Goal: Task Accomplishment & Management: Complete application form

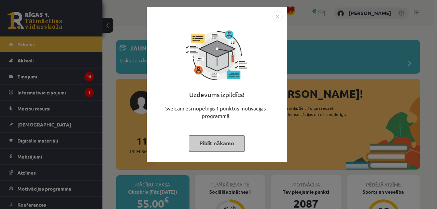
click at [64, 88] on div "Uzdevums izpildīts! Sveicam esi nopelnījis 1 punktus motivācijas programmā Pild…" at bounding box center [218, 104] width 437 height 209
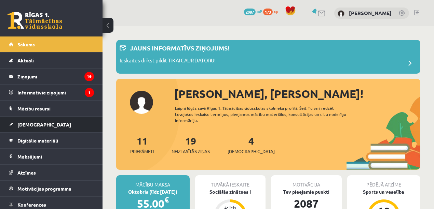
click at [46, 122] on link "[DEMOGRAPHIC_DATA]" at bounding box center [51, 125] width 85 height 16
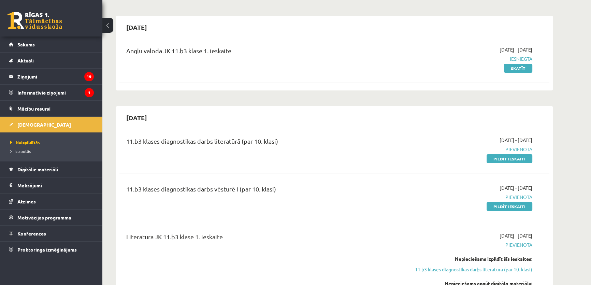
scroll to position [103, 0]
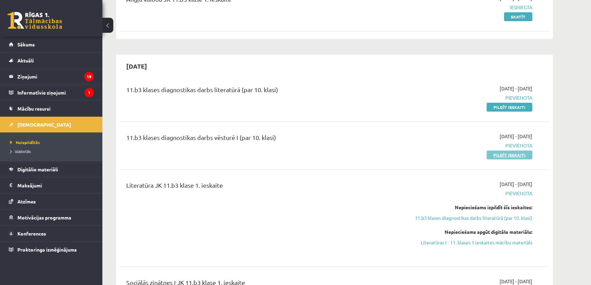
click at [437, 154] on link "Pildīt ieskaiti" at bounding box center [510, 155] width 46 height 9
click at [417, 127] on div "11.b3 klases diagnostikas darbs vēsturē I (par 10. klasi) 2025-09-16 - 2025-09-…" at bounding box center [335, 145] width 430 height 39
click at [437, 157] on link "Pildīt ieskaiti" at bounding box center [510, 155] width 46 height 9
click at [437, 149] on div "2025-09-16 - 2025-09-30 Pievienota Pildīt ieskaiti" at bounding box center [468, 146] width 139 height 26
click at [437, 153] on link "Pildīt ieskaiti" at bounding box center [510, 155] width 46 height 9
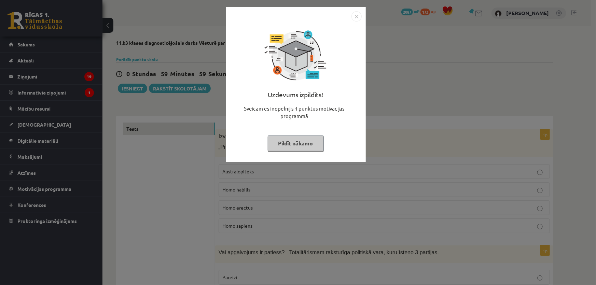
click at [358, 15] on img "Close" at bounding box center [356, 16] width 10 height 10
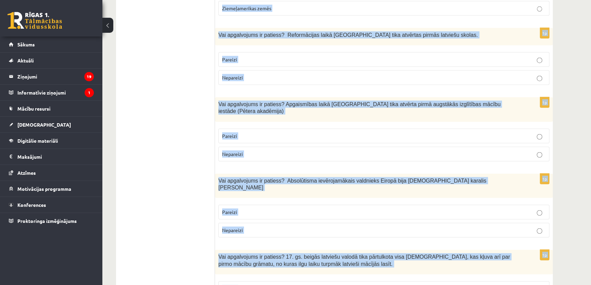
scroll to position [2269, 0]
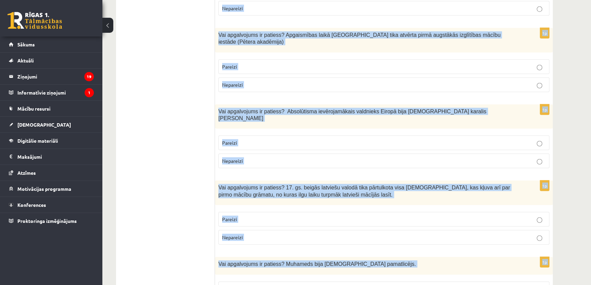
drag, startPoint x: 219, startPoint y: 135, endPoint x: 337, endPoint y: 247, distance: 163.0
copy form "Izvēlies pareizo jēdziena skaidrojumu! „Prasmīgais cilvēks” jeb Australopiteks …"
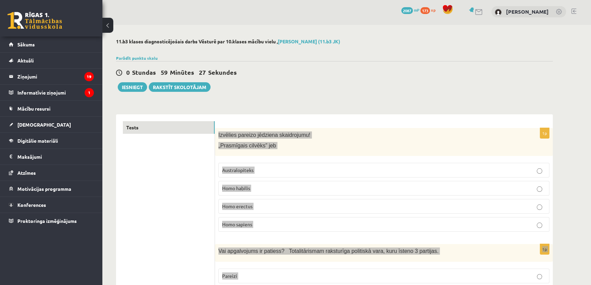
scroll to position [0, 0]
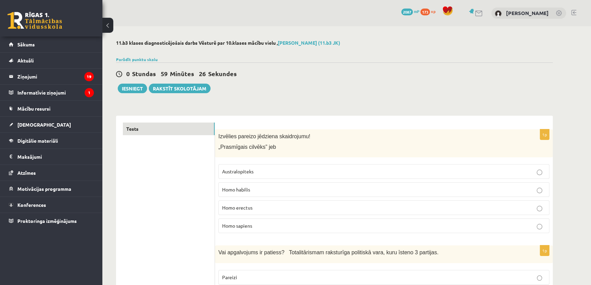
click at [438, 87] on div "0 Stundas 59 Minūtes 26 Sekundes Ieskaite saglabāta! Iesniegt Rakstīt skolotājam" at bounding box center [334, 77] width 437 height 31
click at [241, 183] on label "Homo habilis" at bounding box center [384, 189] width 331 height 15
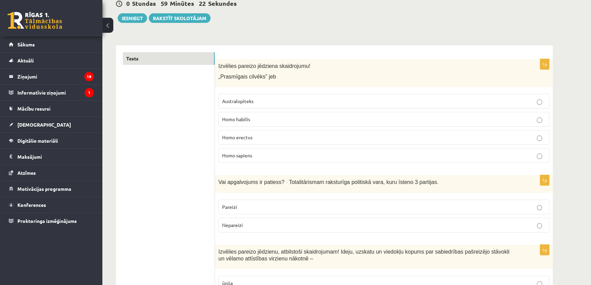
scroll to position [103, 0]
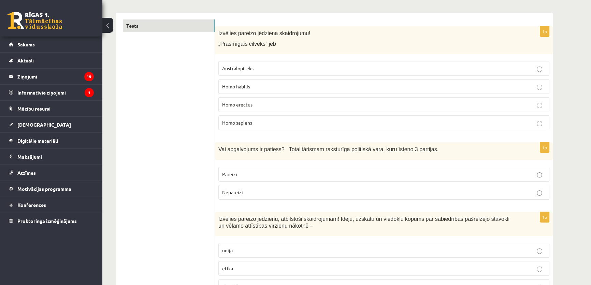
click at [254, 193] on p "Nepareizi" at bounding box center [384, 192] width 324 height 7
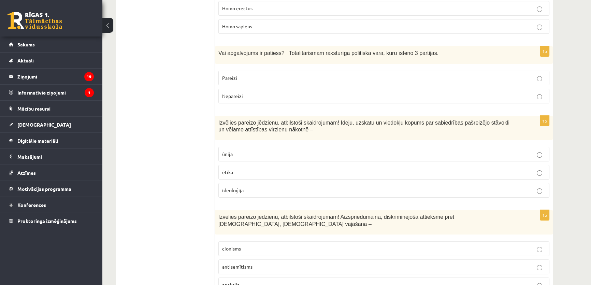
scroll to position [207, 0]
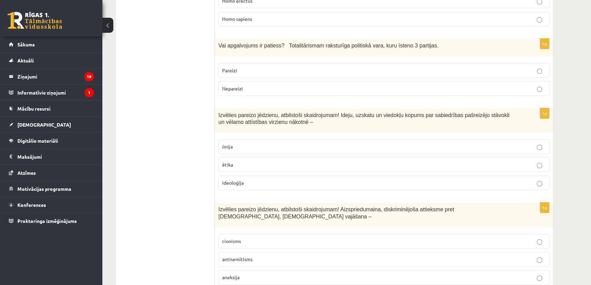
click at [234, 184] on span "ideoloģija" at bounding box center [233, 183] width 22 height 6
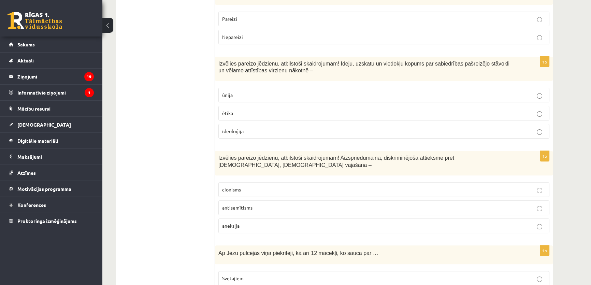
click at [246, 204] on label "antisemītisms" at bounding box center [384, 207] width 331 height 15
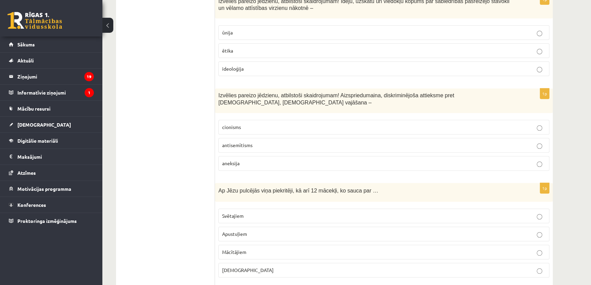
scroll to position [362, 0]
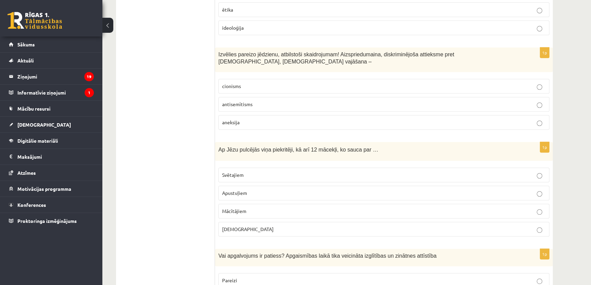
click at [239, 190] on label "Apustuļiem" at bounding box center [384, 193] width 331 height 15
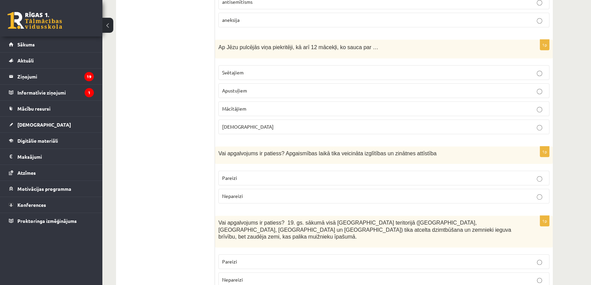
scroll to position [465, 0]
click at [236, 172] on label "Pareizi" at bounding box center [384, 177] width 331 height 15
click at [250, 275] on p "Nepareizi" at bounding box center [384, 278] width 324 height 7
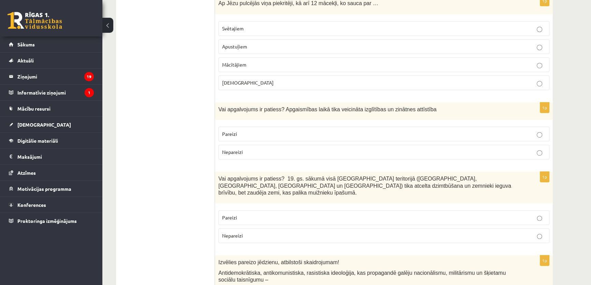
scroll to position [569, 0]
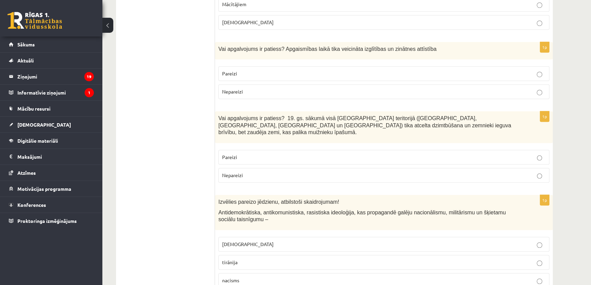
click at [239, 237] on label "fašisms" at bounding box center [384, 244] width 331 height 15
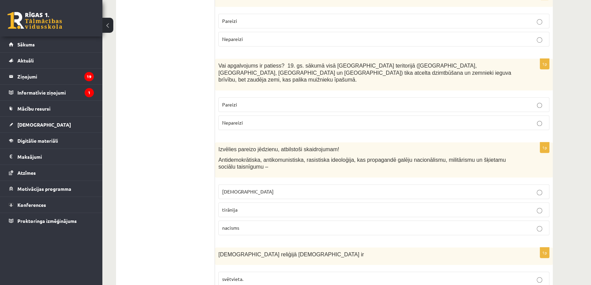
scroll to position [673, 0]
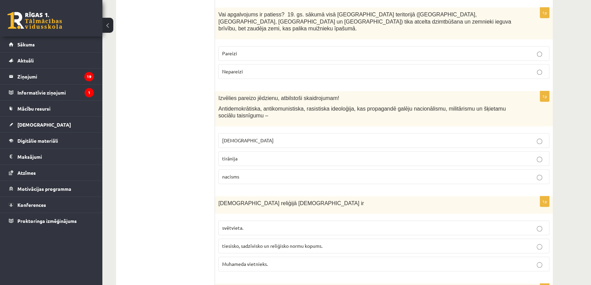
click at [229, 239] on label "tiesisko, sadzīvisko un reliģisko normu kopums." at bounding box center [384, 246] width 331 height 15
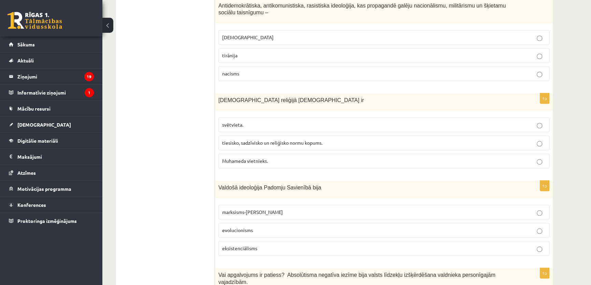
click at [226, 209] on p "marksisms-ļeņinisms" at bounding box center [384, 212] width 324 height 7
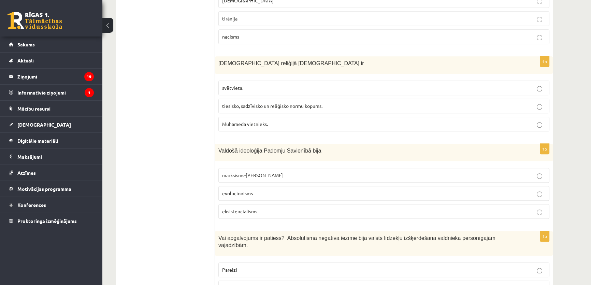
scroll to position [828, 0]
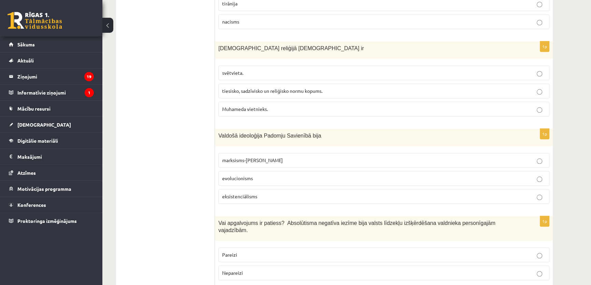
drag, startPoint x: 229, startPoint y: 229, endPoint x: 221, endPoint y: 229, distance: 8.9
click at [230, 252] on span "Pareizi" at bounding box center [229, 255] width 15 height 6
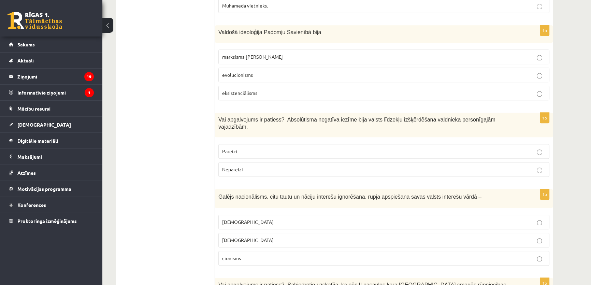
click at [241, 219] on span "šovinisms" at bounding box center [248, 222] width 52 height 6
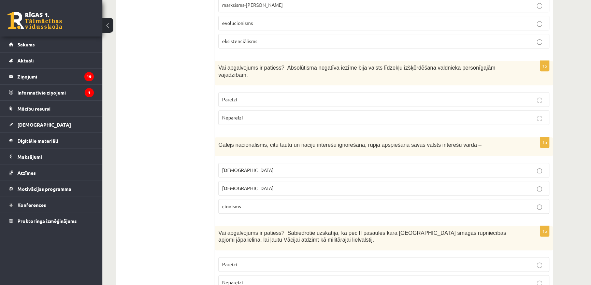
click at [244, 279] on p "Nepareizi" at bounding box center [384, 282] width 324 height 7
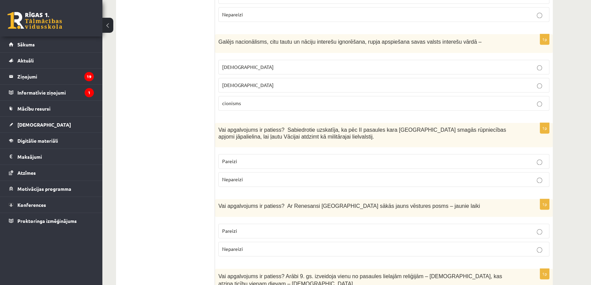
scroll to position [1138, 0]
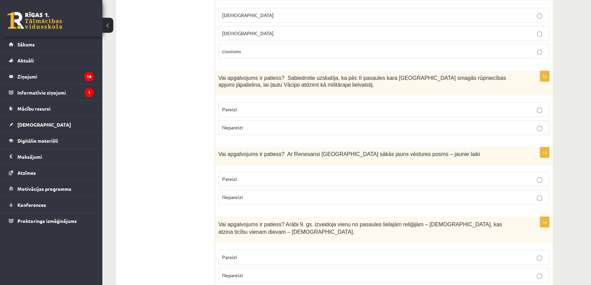
click at [237, 172] on label "Pareizi" at bounding box center [384, 179] width 331 height 15
click at [249, 250] on label "Pareizi" at bounding box center [384, 257] width 331 height 15
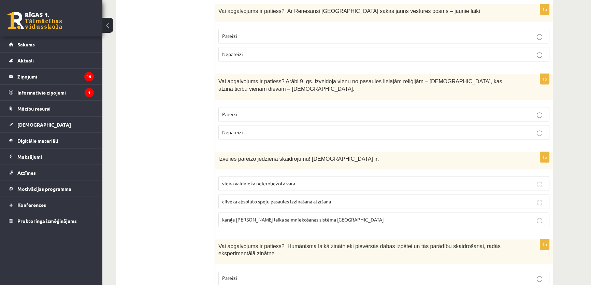
scroll to position [1293, 0]
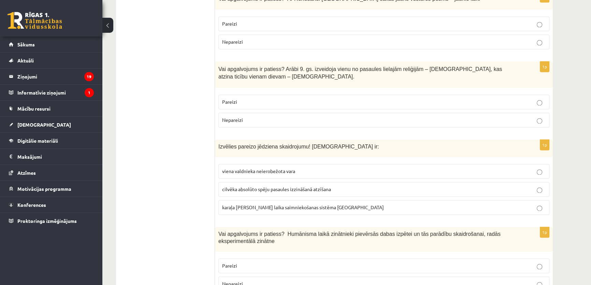
click at [237, 168] on span "viena valdnieka neierobežota vara" at bounding box center [258, 171] width 73 height 6
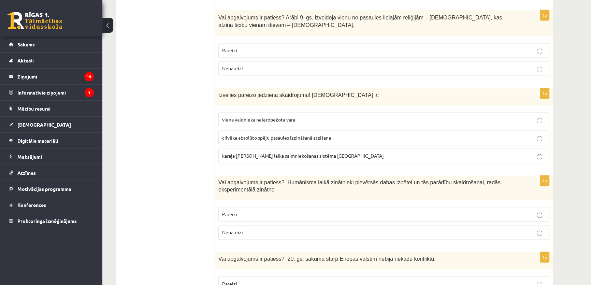
click at [243, 211] on p "Pareizi" at bounding box center [384, 214] width 324 height 7
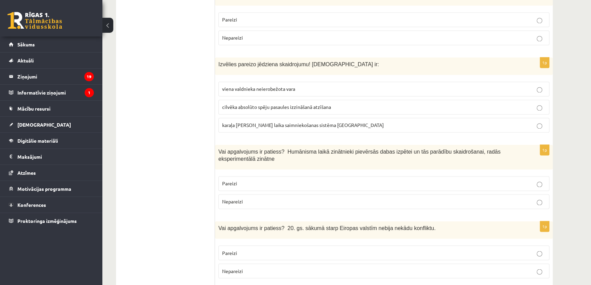
scroll to position [1397, 0]
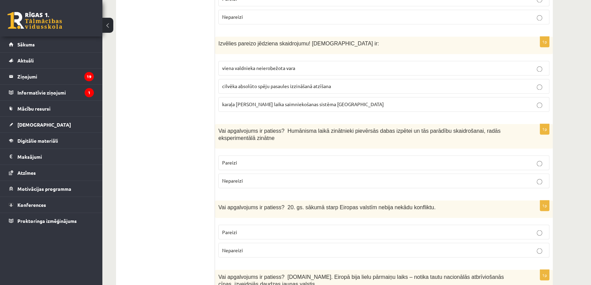
click at [231, 247] on span "Nepareizi" at bounding box center [232, 250] width 21 height 6
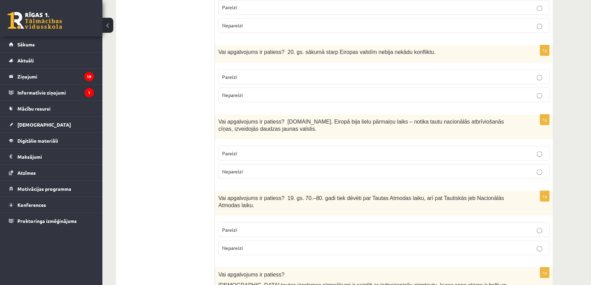
click at [236, 150] on span "Pareizi" at bounding box center [229, 153] width 15 height 6
click at [242, 226] on p "Pareizi" at bounding box center [384, 229] width 324 height 7
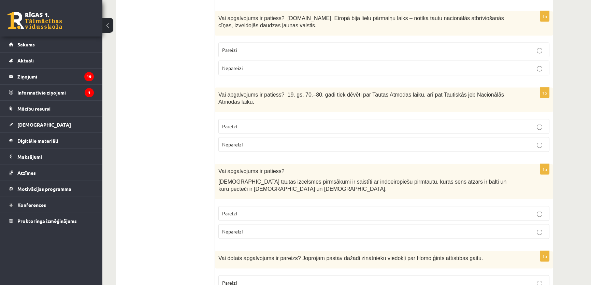
scroll to position [1655, 0]
click at [227, 206] on label "Pareizi" at bounding box center [384, 213] width 331 height 15
click at [237, 275] on label "Pareizi" at bounding box center [384, 282] width 331 height 15
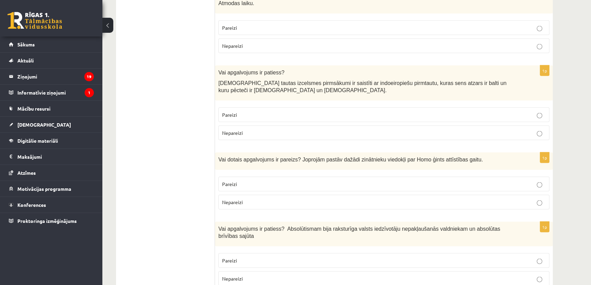
scroll to position [1759, 0]
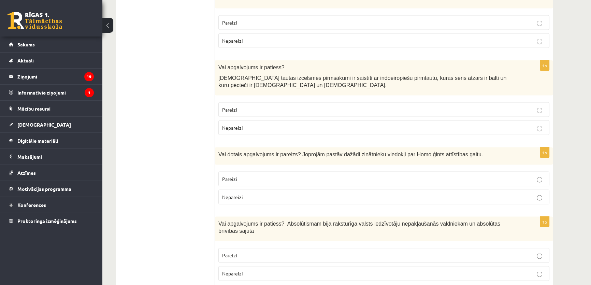
click at [236, 190] on label "Nepareizi" at bounding box center [384, 197] width 331 height 15
click at [248, 270] on p "Nepareizi" at bounding box center [384, 273] width 324 height 7
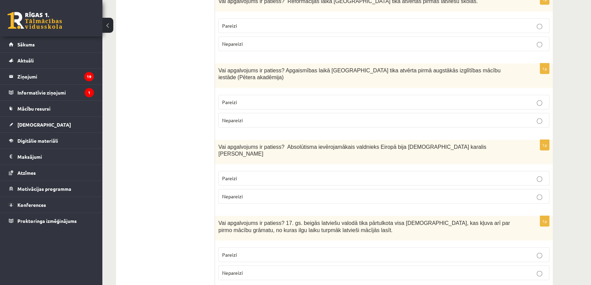
scroll to position [2269, 0]
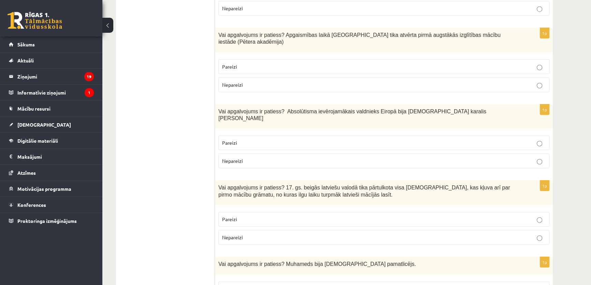
click at [264, 282] on label "Pareizi" at bounding box center [384, 289] width 331 height 15
click at [252, 212] on label "Pareizi" at bounding box center [384, 219] width 331 height 15
click at [246, 136] on label "Pareizi" at bounding box center [384, 143] width 331 height 15
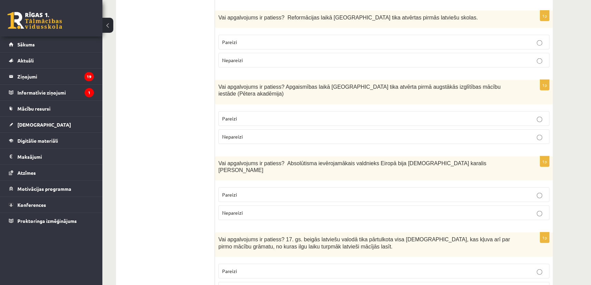
click at [246, 111] on label "Pareizi" at bounding box center [384, 118] width 331 height 15
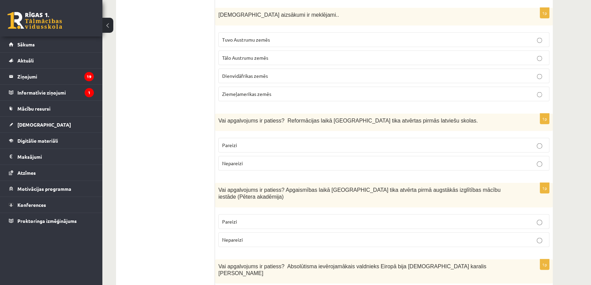
click at [246, 135] on fieldset "Pareizi Nepareizi" at bounding box center [384, 154] width 331 height 38
click at [246, 142] on p "Pareizi" at bounding box center [384, 145] width 324 height 7
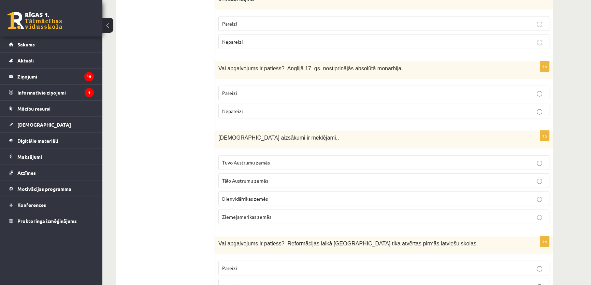
scroll to position [1958, 0]
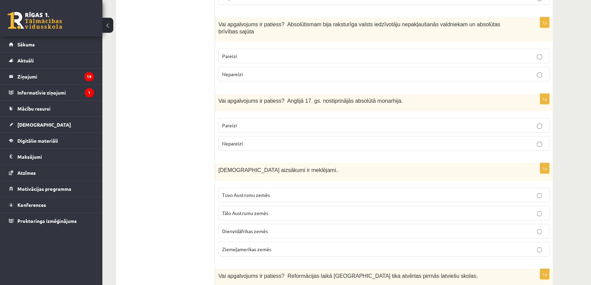
click at [238, 188] on label "Tuvo Austrumu zemēs" at bounding box center [384, 195] width 331 height 15
click at [242, 115] on fieldset "Pareizi Nepareizi" at bounding box center [384, 134] width 331 height 38
click at [242, 136] on label "Nepareizi" at bounding box center [384, 143] width 331 height 15
click at [245, 71] on p "Nepareizi" at bounding box center [384, 74] width 324 height 7
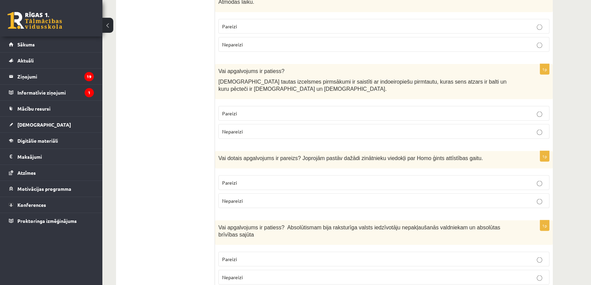
scroll to position [1751, 0]
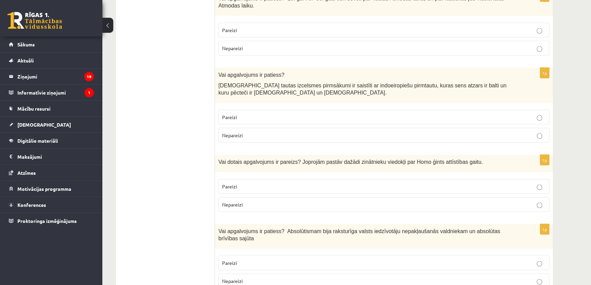
click at [493, 183] on p "Pareizi" at bounding box center [384, 186] width 324 height 7
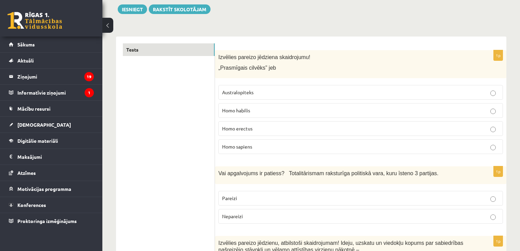
scroll to position [0, 0]
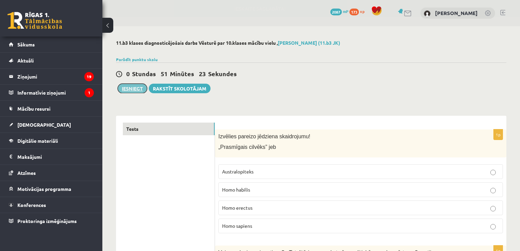
click at [128, 85] on button "Iesniegt" at bounding box center [132, 89] width 29 height 10
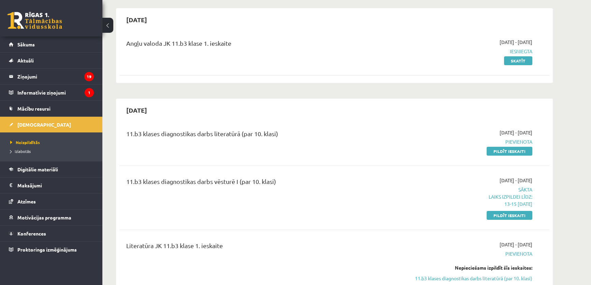
scroll to position [103, 0]
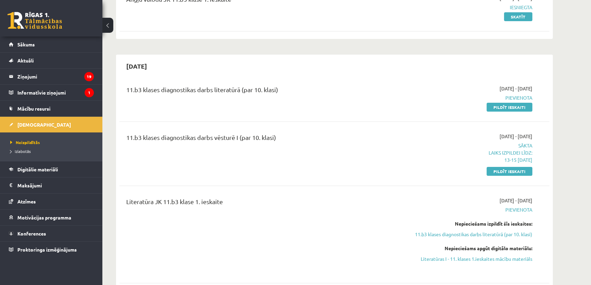
click at [517, 108] on link "Pildīt ieskaiti" at bounding box center [510, 107] width 46 height 9
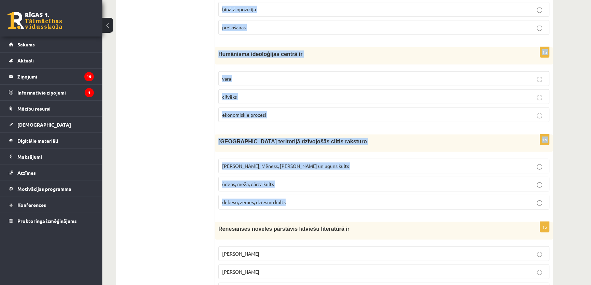
scroll to position [2554, 0]
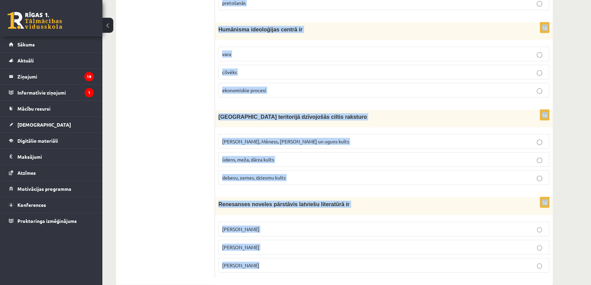
drag, startPoint x: 219, startPoint y: 135, endPoint x: 304, endPoint y: 248, distance: 141.4
copy form "Renesanses idejiskais saturs bija tradīcijas humānisms sadzīve 1p Mīta galvenā …"
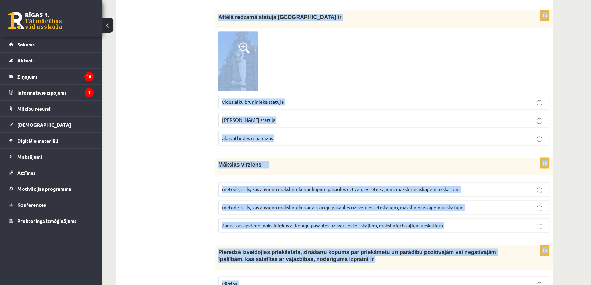
click at [168, 146] on ul "Tests Izvērtējums!" at bounding box center [169, 217] width 92 height 2709
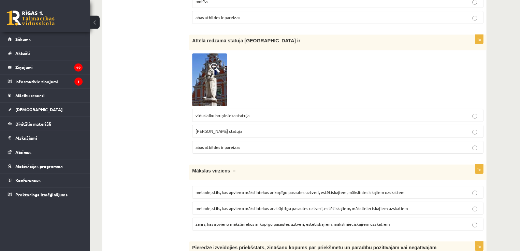
scroll to position [1209, 0]
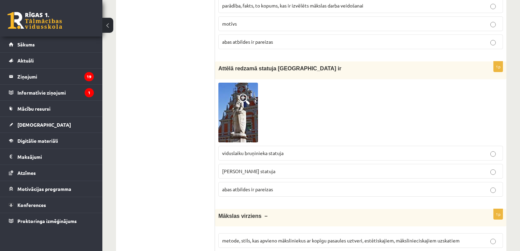
click at [242, 94] on span at bounding box center [244, 99] width 11 height 11
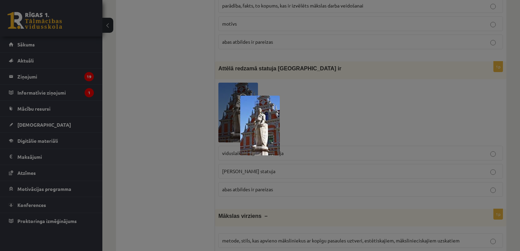
click at [310, 85] on div at bounding box center [260, 125] width 520 height 251
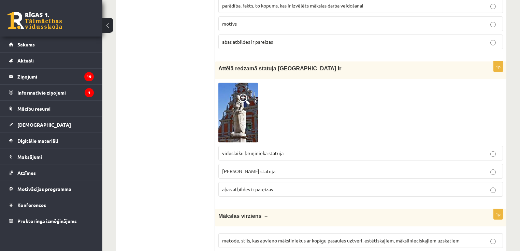
click at [238, 186] on span "abas atbildes ir pareizas" at bounding box center [247, 189] width 51 height 6
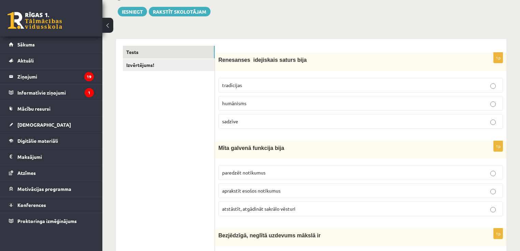
scroll to position [25, 0]
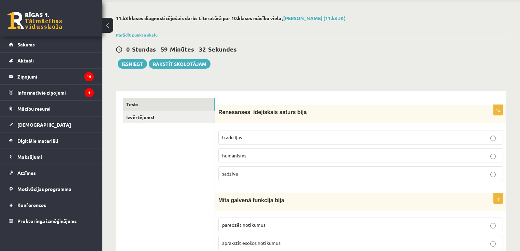
click at [251, 152] on p "humānisms" at bounding box center [360, 155] width 277 height 7
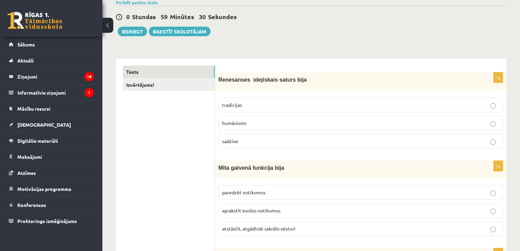
scroll to position [70, 0]
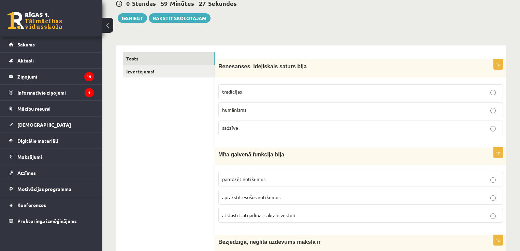
click at [257, 214] on span "atstāstīt, atgādināt sakrālo vēsturi" at bounding box center [258, 215] width 73 height 6
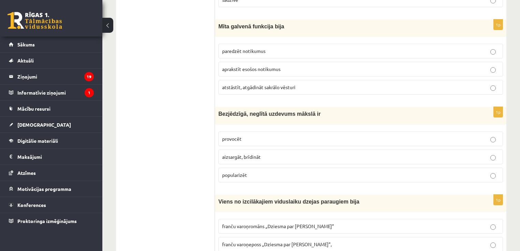
scroll to position [207, 0]
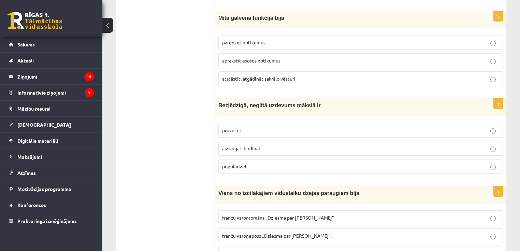
click at [234, 127] on span "provocēt" at bounding box center [231, 130] width 19 height 6
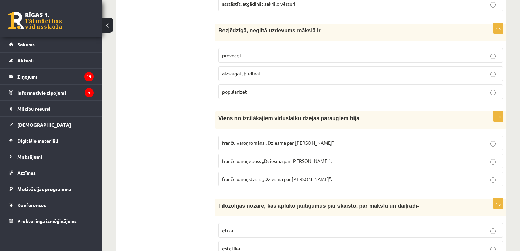
scroll to position [298, 0]
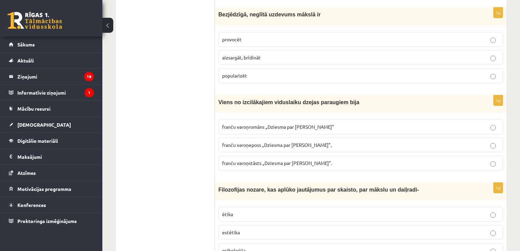
click at [310, 122] on label "franču varoņromāns „Dziesma par Rolandu”" at bounding box center [361, 127] width 285 height 15
click at [290, 114] on div "1p Viens no izcilākajiem viduslaiku dzejas paraugiem bija franču varoņromāns „D…" at bounding box center [361, 135] width 292 height 81
click at [293, 128] on p "franču varoņromāns „Dziesma par Rolandu”" at bounding box center [360, 126] width 277 height 7
click at [241, 236] on label "estētika" at bounding box center [361, 232] width 285 height 15
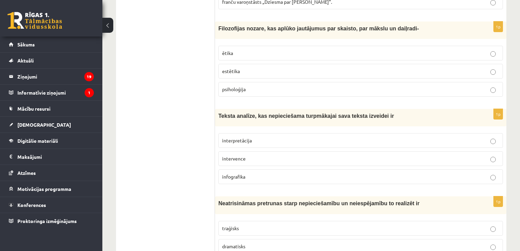
scroll to position [480, 0]
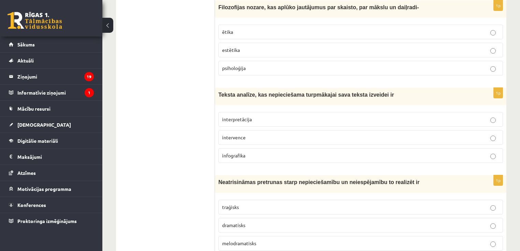
click at [242, 116] on span "interpretācija" at bounding box center [237, 119] width 30 height 6
click at [240, 206] on p "traģisks" at bounding box center [360, 207] width 277 height 7
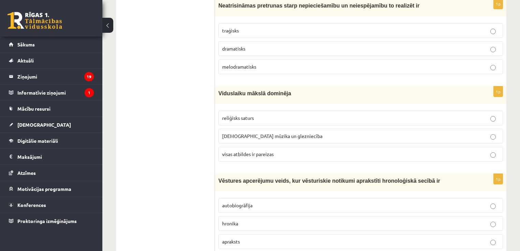
scroll to position [707, 0]
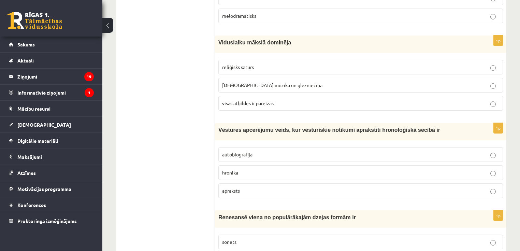
click at [272, 101] on span "visas atbildes ir pareizas" at bounding box center [248, 103] width 52 height 6
click at [241, 169] on p "hronika" at bounding box center [360, 172] width 277 height 7
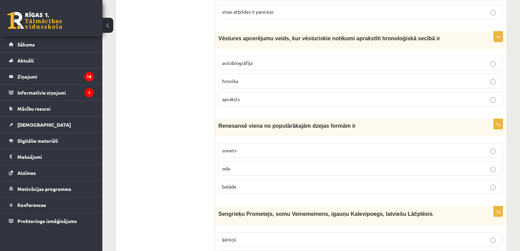
click at [233, 153] on label "sonets" at bounding box center [361, 150] width 285 height 15
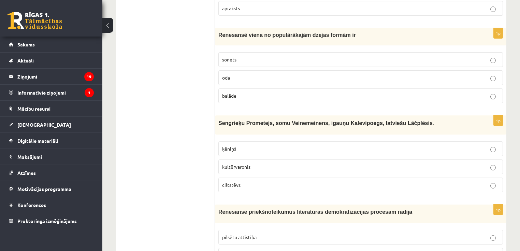
click at [239, 165] on p "kultūrvaronis" at bounding box center [360, 166] width 277 height 7
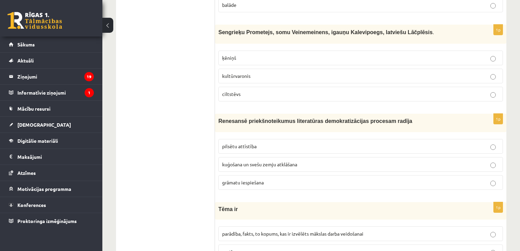
click at [246, 179] on span "grāmatu iespiešana" at bounding box center [243, 182] width 42 height 6
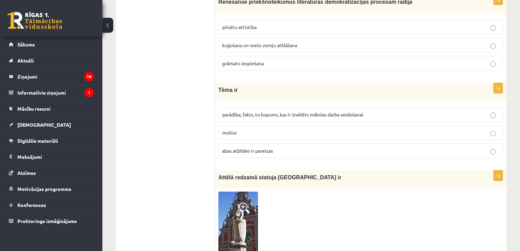
scroll to position [1117, 0]
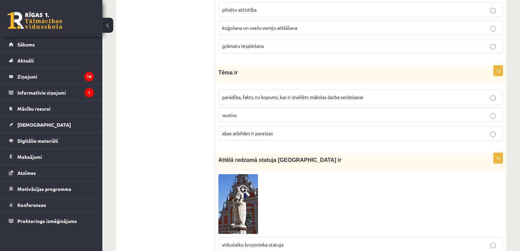
click at [242, 94] on span "parādība, fakts, to kopums, kas ir izvēlēts mākslas darba veidošanai" at bounding box center [292, 97] width 141 height 6
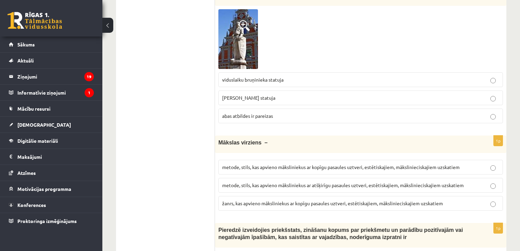
scroll to position [1300, 0]
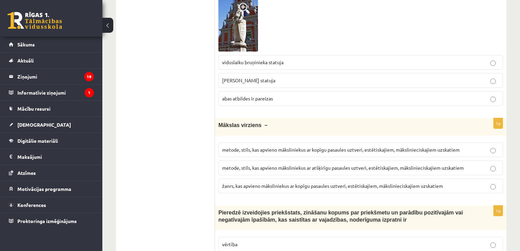
click at [325, 142] on label "metode, stils, kas apvieno māksliniekus ar kopīgu pasaules uztveri, estētiskaji…" at bounding box center [361, 149] width 285 height 15
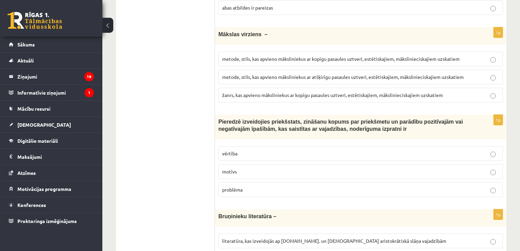
scroll to position [1436, 0]
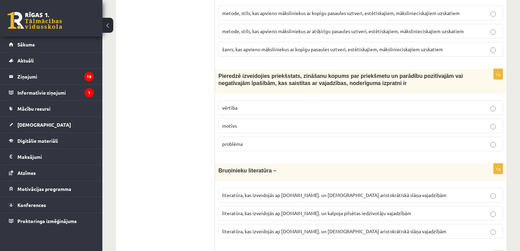
click at [229, 104] on span "vērtība" at bounding box center [229, 107] width 15 height 6
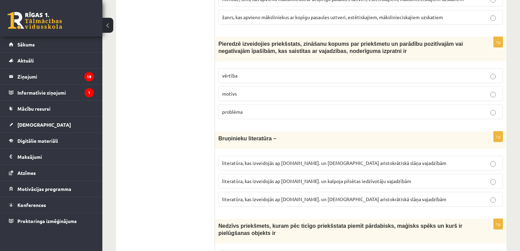
scroll to position [1482, 0]
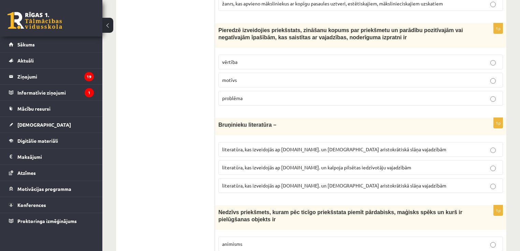
click at [353, 182] on span "literatūra, kas izveidojās ap 12.gs. un kalpoja aristokrātiskā slāņa vajadzībām" at bounding box center [334, 185] width 224 height 6
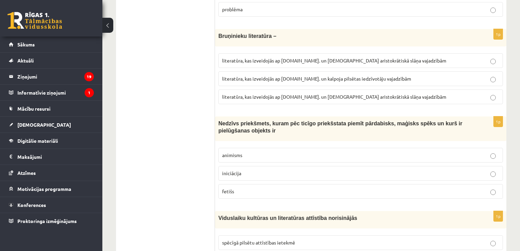
scroll to position [1573, 0]
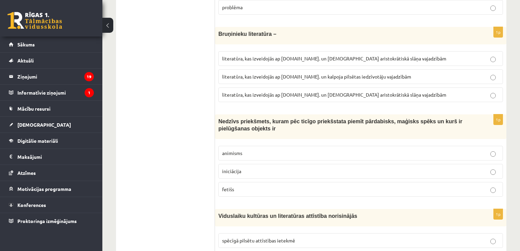
click at [233, 186] on span "fetišs" at bounding box center [228, 189] width 12 height 6
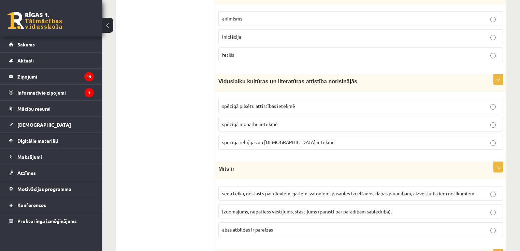
scroll to position [1709, 0]
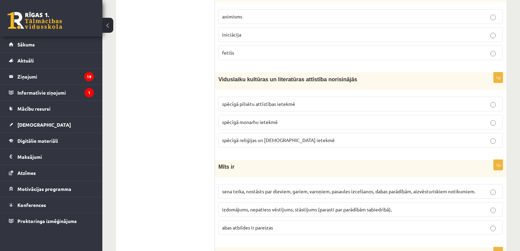
click at [249, 137] on p "spēcīgā reliģijas un baznīcas ietekmē" at bounding box center [360, 140] width 277 height 7
click at [241, 184] on label "sena teika, nostāsts par dieviem, gariem, varoņiem, pasaules izcelšanos, dabas …" at bounding box center [361, 191] width 285 height 15
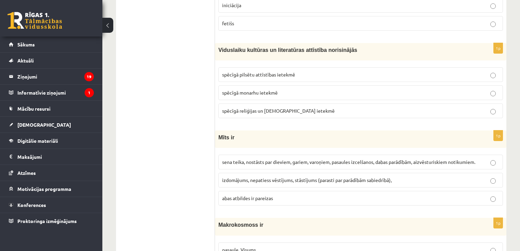
scroll to position [1846, 0]
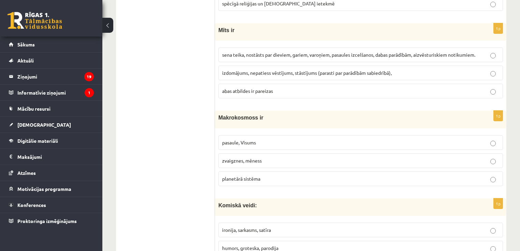
click at [236, 139] on label "pasaule, Visums" at bounding box center [361, 142] width 285 height 15
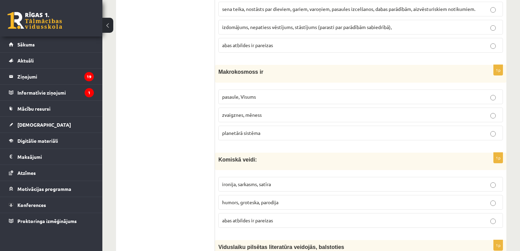
click at [236, 216] on label "abas atbildes ir pareizas" at bounding box center [361, 220] width 285 height 15
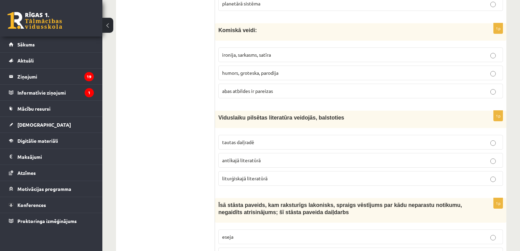
scroll to position [2028, 0]
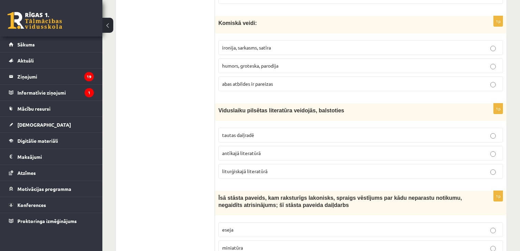
click at [236, 131] on p "tautas daiļradē" at bounding box center [360, 134] width 277 height 7
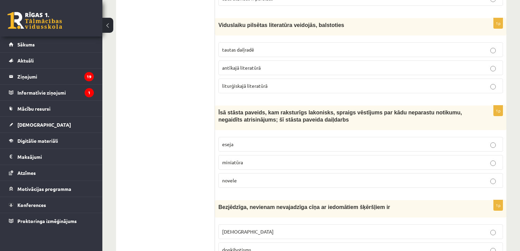
scroll to position [2119, 0]
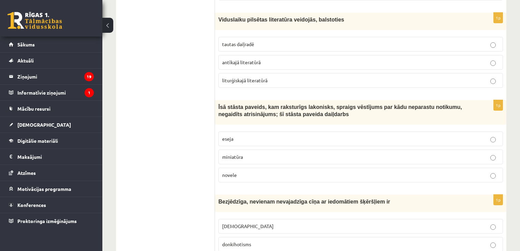
click at [235, 172] on span "novele" at bounding box center [229, 175] width 15 height 6
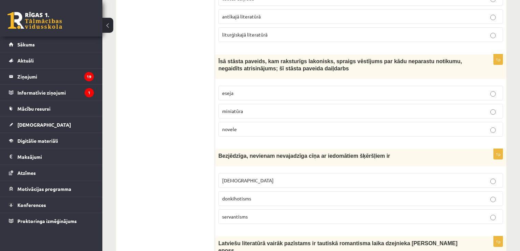
click at [236, 195] on p "donkihotisms" at bounding box center [360, 198] width 277 height 7
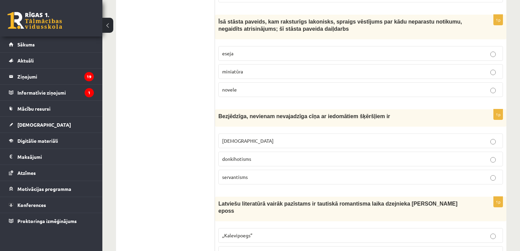
scroll to position [2256, 0]
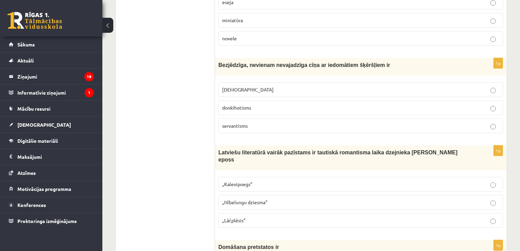
click at [244, 217] on span "„Lāčplēsis”" at bounding box center [234, 220] width 24 height 6
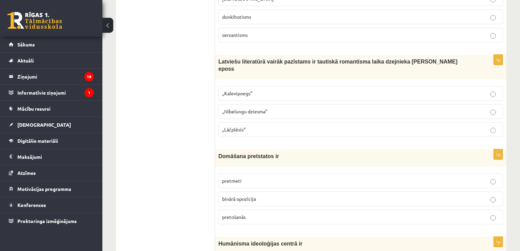
scroll to position [2392, 0]
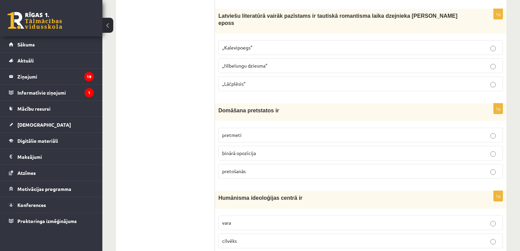
click at [240, 150] on p "binārā opozīcija" at bounding box center [360, 153] width 277 height 7
click at [230, 238] on span "cilvēks" at bounding box center [229, 241] width 15 height 6
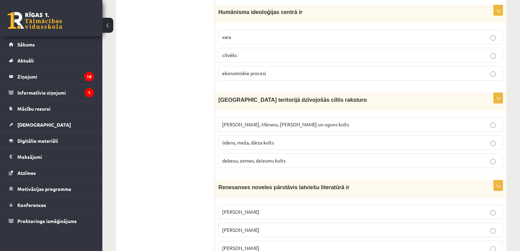
scroll to position [2588, 0]
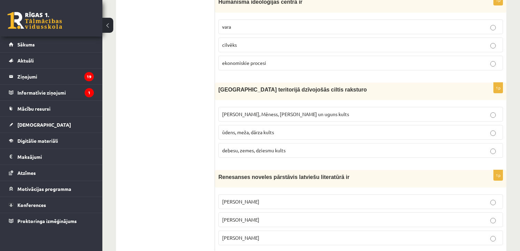
click at [278, 111] on span "Saules, Mēness, Pērkona un uguns kults" at bounding box center [285, 114] width 127 height 6
click at [236, 230] on label "Jānis Ezeriņš" at bounding box center [361, 237] width 285 height 15
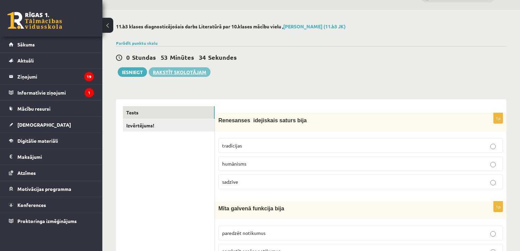
scroll to position [0, 0]
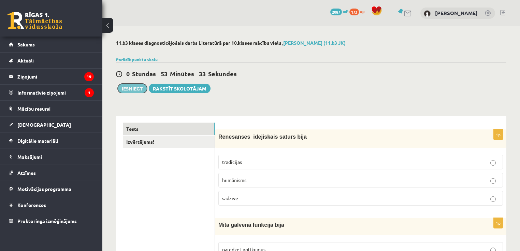
click at [138, 92] on button "Iesniegt" at bounding box center [132, 89] width 29 height 10
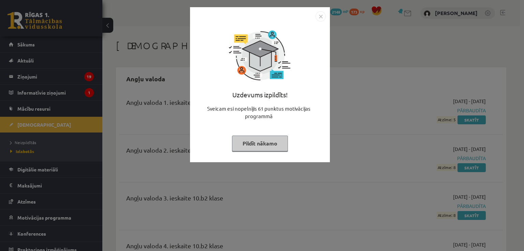
click at [298, 174] on div "Uzdevums izpildīts! Sveicam esi nopelnījis 61 punktus motivācijas programmā Pil…" at bounding box center [262, 125] width 524 height 251
click at [320, 98] on div "Uzdevums izpildīts!" at bounding box center [260, 97] width 132 height 15
click at [400, 99] on div "Uzdevums izpildīts! Sveicam esi nopelnījis 101 punktus motivācijas programmā Pi…" at bounding box center [262, 125] width 524 height 251
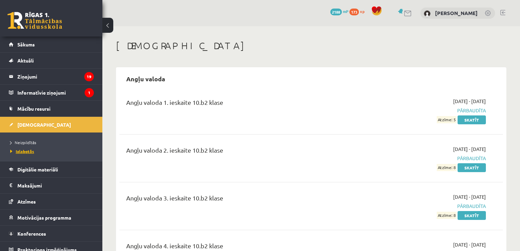
click at [29, 152] on span "Izlabotās" at bounding box center [22, 151] width 24 height 5
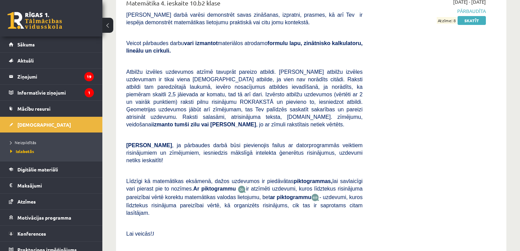
scroll to position [3519, 0]
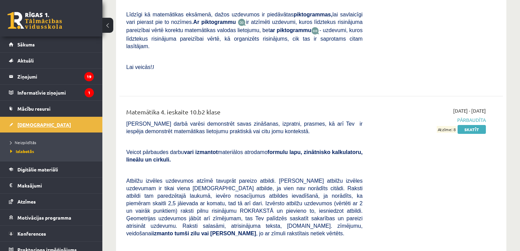
click at [24, 122] on span "[DEMOGRAPHIC_DATA]" at bounding box center [44, 125] width 54 height 6
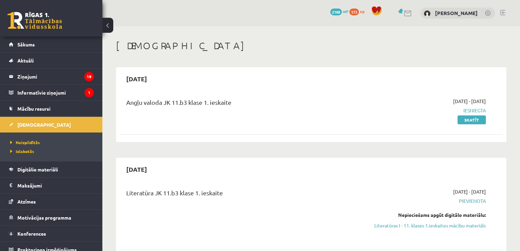
click at [23, 154] on li "Izlabotās" at bounding box center [52, 151] width 85 height 9
click at [64, 143] on link "Neizpildītās" at bounding box center [52, 142] width 85 height 6
click at [56, 172] on link "Digitālie materiāli" at bounding box center [51, 170] width 85 height 16
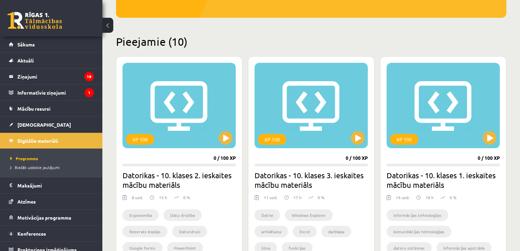
scroll to position [182, 0]
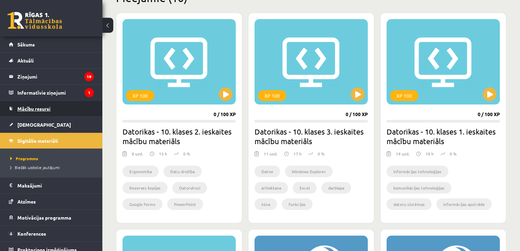
click at [36, 107] on span "Mācību resursi" at bounding box center [33, 109] width 33 height 6
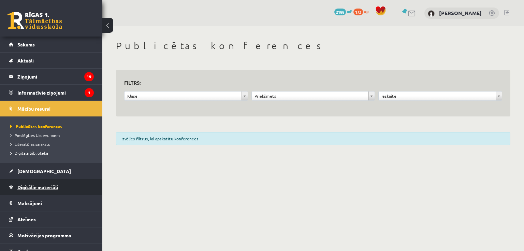
click at [56, 183] on link "Digitālie materiāli" at bounding box center [51, 187] width 85 height 16
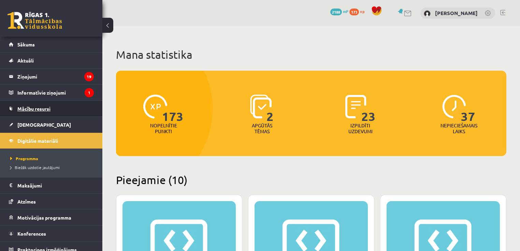
click at [52, 105] on link "Mācību resursi" at bounding box center [51, 109] width 85 height 16
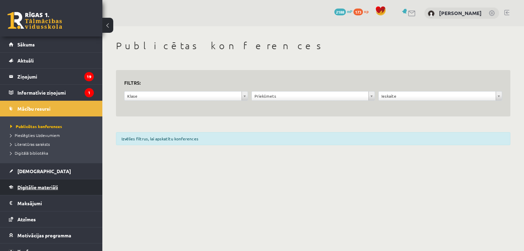
click at [45, 188] on span "Digitālie materiāli" at bounding box center [37, 187] width 41 height 6
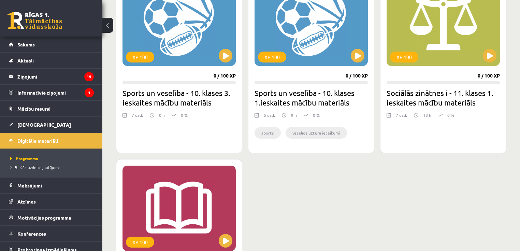
scroll to position [819, 0]
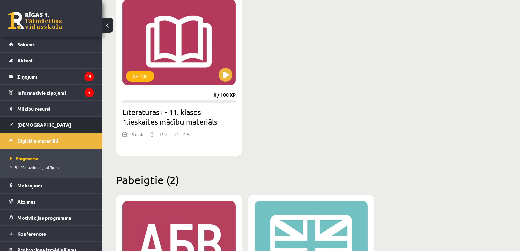
click at [30, 127] on link "[DEMOGRAPHIC_DATA]" at bounding box center [51, 125] width 85 height 16
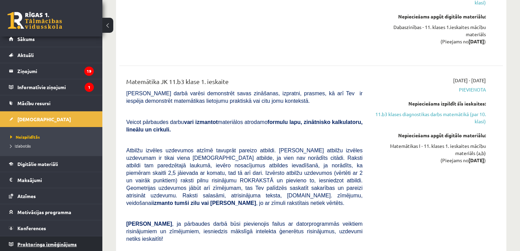
scroll to position [956, 0]
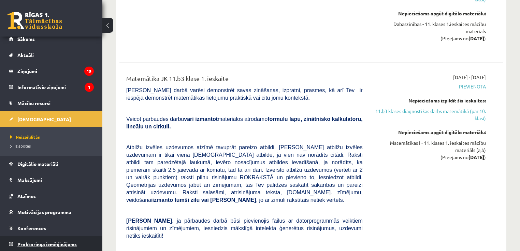
click at [65, 238] on link "Proktoringa izmēģinājums" at bounding box center [51, 244] width 85 height 16
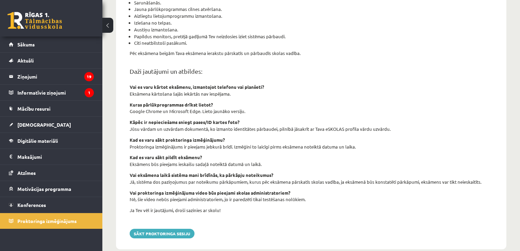
scroll to position [234, 0]
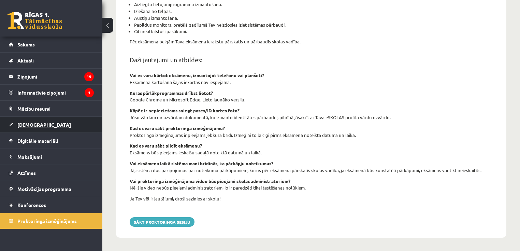
click at [43, 124] on link "[DEMOGRAPHIC_DATA]" at bounding box center [51, 125] width 85 height 16
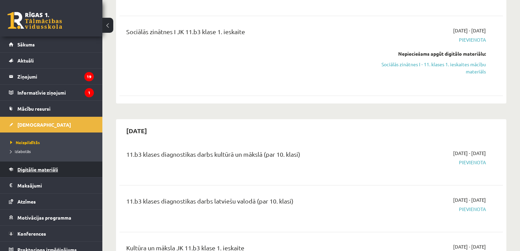
click at [42, 174] on link "Digitālie materiāli" at bounding box center [51, 170] width 85 height 16
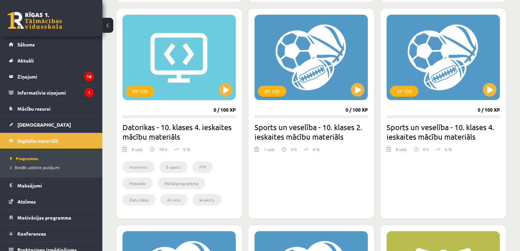
scroll to position [416, 0]
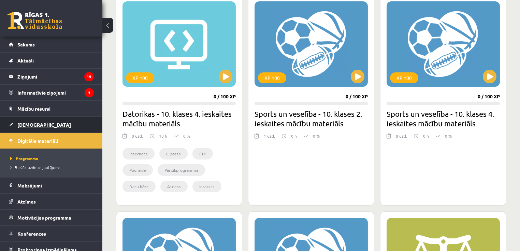
click at [36, 121] on link "[DEMOGRAPHIC_DATA]" at bounding box center [51, 125] width 85 height 16
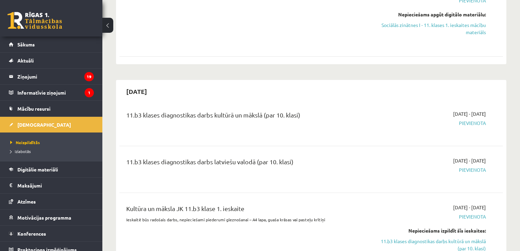
scroll to position [139, 0]
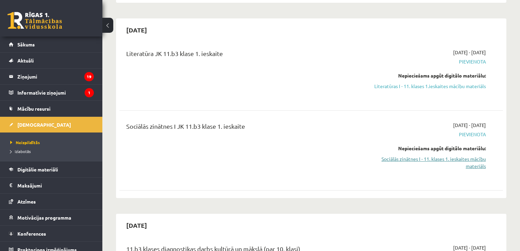
click at [456, 160] on link "Sociālās zinātnes I - 11. klases 1. ieskaites mācību materiāls" at bounding box center [429, 162] width 113 height 14
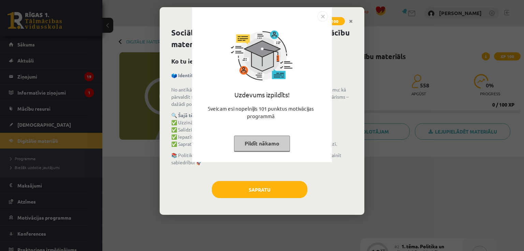
click at [320, 20] on img "Close" at bounding box center [323, 16] width 10 height 10
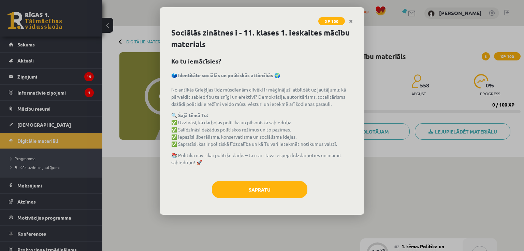
click at [350, 23] on link "Close" at bounding box center [351, 21] width 12 height 13
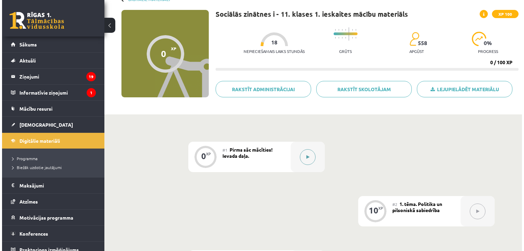
scroll to position [137, 0]
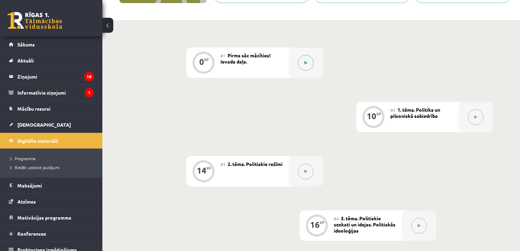
click at [308, 61] on button at bounding box center [306, 63] width 16 height 16
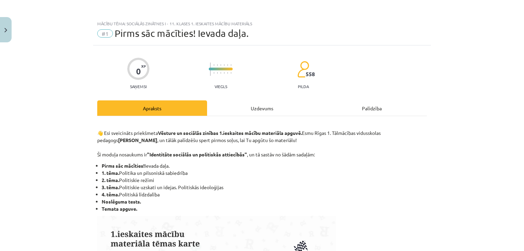
click at [283, 103] on div "Uzdevums" at bounding box center [262, 107] width 110 height 15
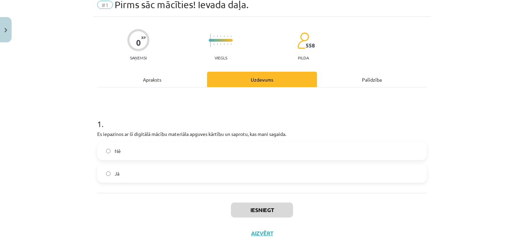
scroll to position [39, 0]
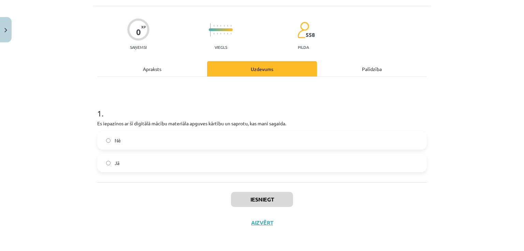
click at [143, 165] on label "Jā" at bounding box center [262, 162] width 328 height 17
click at [272, 197] on button "Iesniegt" at bounding box center [262, 199] width 62 height 15
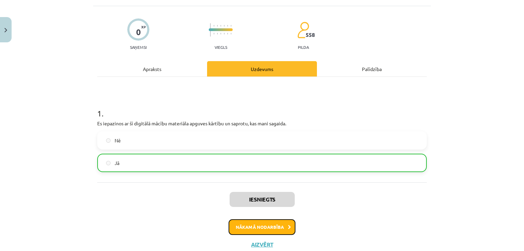
click at [271, 227] on button "Nākamā nodarbība" at bounding box center [262, 227] width 67 height 16
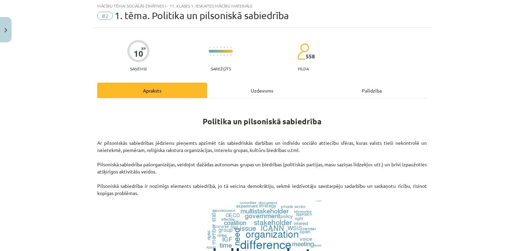
scroll to position [17, 0]
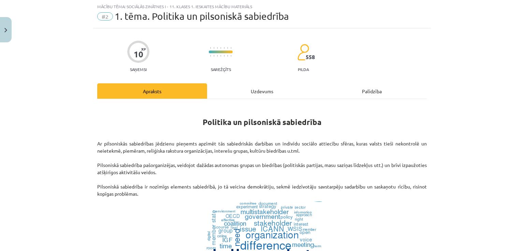
click at [266, 87] on div "Uzdevums" at bounding box center [262, 90] width 110 height 15
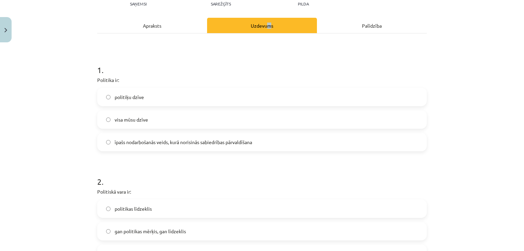
scroll to position [108, 0]
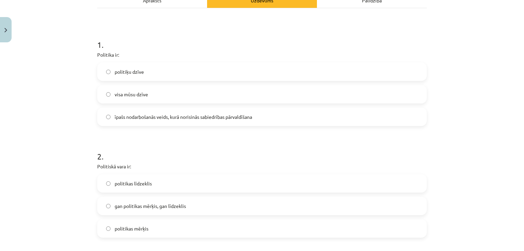
click at [132, 116] on span "īpašs nodarbošanās veids, kurā norisinās sabiedrības pārvaldīšana" at bounding box center [184, 116] width 138 height 7
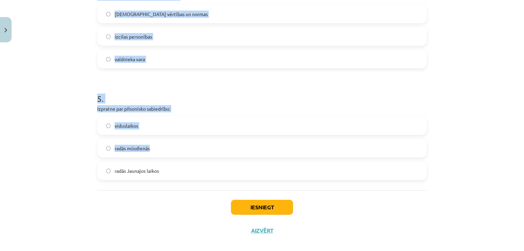
scroll to position [508, 0]
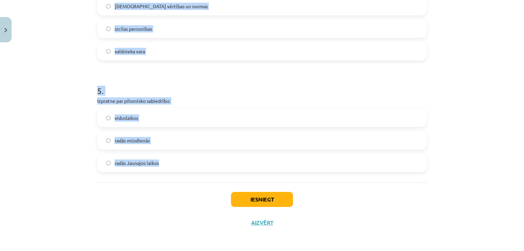
drag, startPoint x: 93, startPoint y: 26, endPoint x: 353, endPoint y: 169, distance: 296.8
copy form "Politiskā vara ir: politikas līdzeklis gan politikas mērķis, gan līdzeklis poli…"
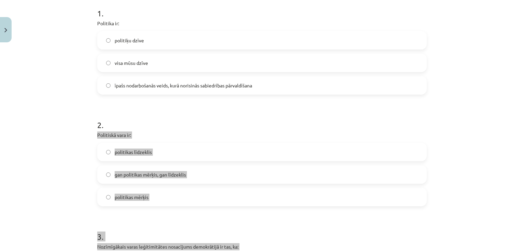
scroll to position [190, 0]
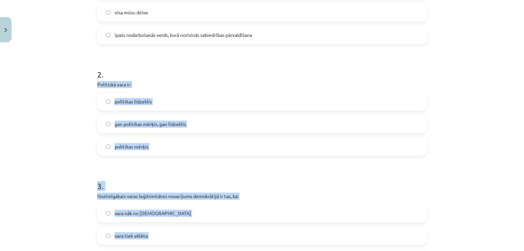
click at [154, 125] on span "gan politikas mērķis, gan līdzeklis" at bounding box center [150, 124] width 71 height 7
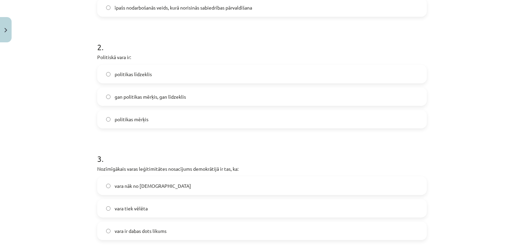
scroll to position [235, 0]
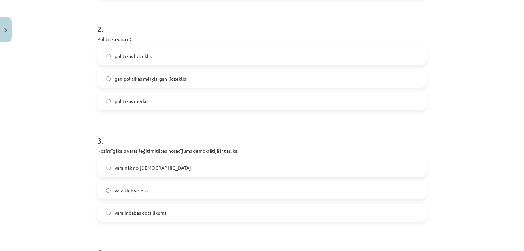
click at [144, 192] on span "vara tiek vēlēta" at bounding box center [131, 190] width 33 height 7
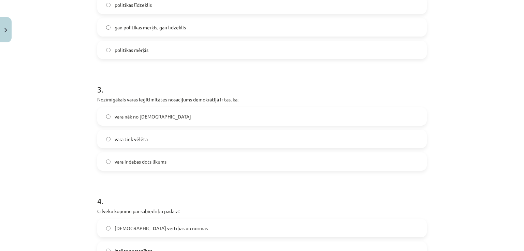
scroll to position [326, 0]
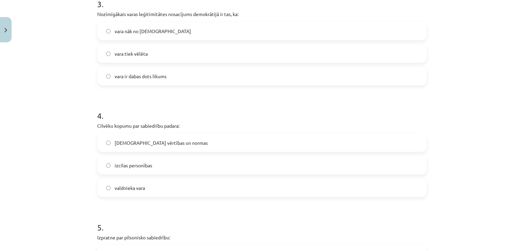
click at [163, 145] on span "kopīgās vērtības un normas" at bounding box center [161, 142] width 93 height 7
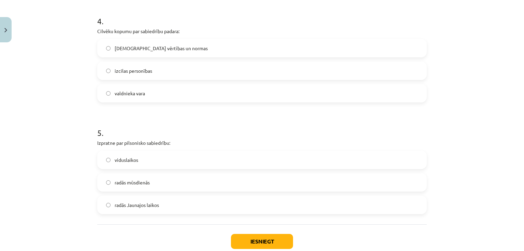
scroll to position [508, 0]
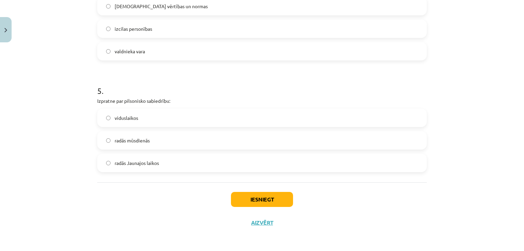
click at [148, 159] on span "radās Jaunajos laikos" at bounding box center [137, 162] width 44 height 7
drag, startPoint x: 280, startPoint y: 207, endPoint x: 266, endPoint y: 201, distance: 14.7
click at [280, 207] on div "Iesniegt Aizvērt" at bounding box center [262, 206] width 330 height 48
click at [267, 201] on button "Iesniegt" at bounding box center [262, 199] width 62 height 15
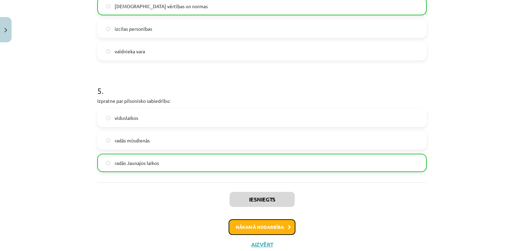
click at [253, 228] on button "Nākamā nodarbība" at bounding box center [262, 227] width 67 height 16
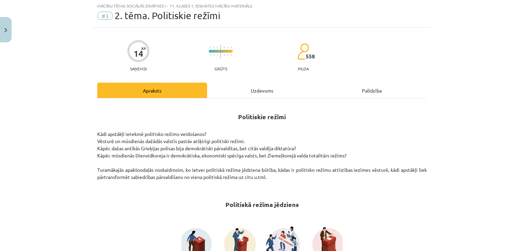
scroll to position [17, 0]
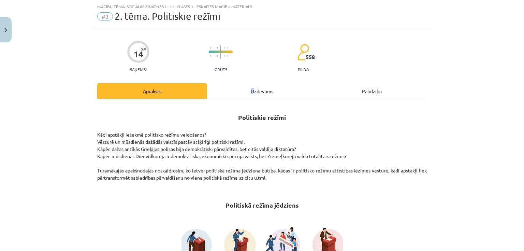
click at [253, 87] on div "Uzdevums" at bounding box center [262, 90] width 110 height 15
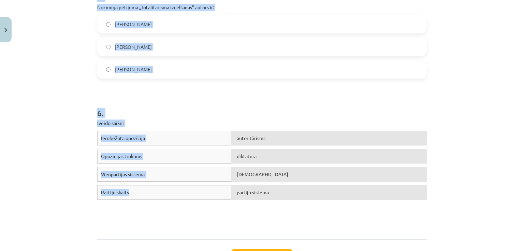
scroll to position [609, 0]
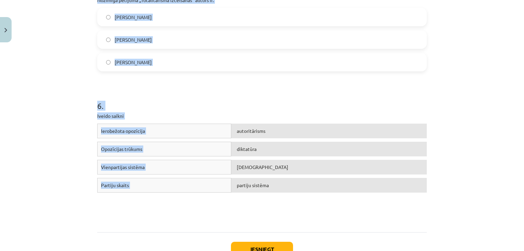
drag, startPoint x: 95, startPoint y: 143, endPoint x: 288, endPoint y: 185, distance: 198.1
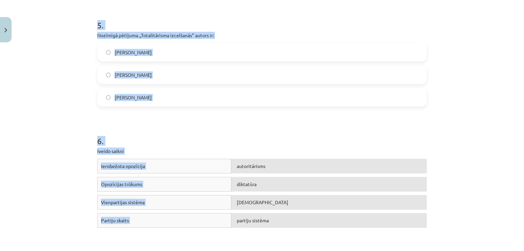
scroll to position [473, 0]
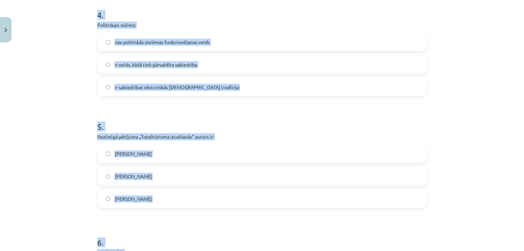
click at [159, 207] on div "Hanna Ārendte" at bounding box center [262, 199] width 330 height 18
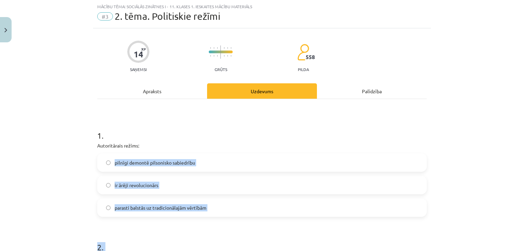
scroll to position [0, 0]
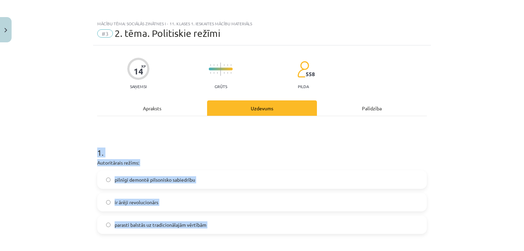
drag, startPoint x: 153, startPoint y: 194, endPoint x: 97, endPoint y: 152, distance: 70.3
copy form "1 . Autoritārais režīms: pilnīgi demontē pilsonisko sabiedrību ir ārēji revoluc…"
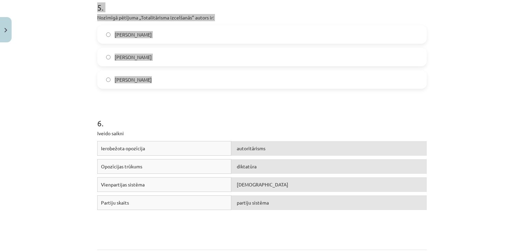
scroll to position [659, 0]
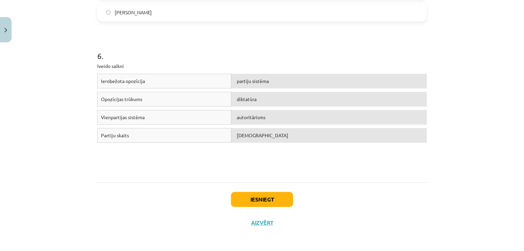
click at [266, 153] on div "Ierobežota opozīcija partiju sistēma Opozīcijas trūkums diktatūra Vienpartijas …" at bounding box center [262, 125] width 330 height 102
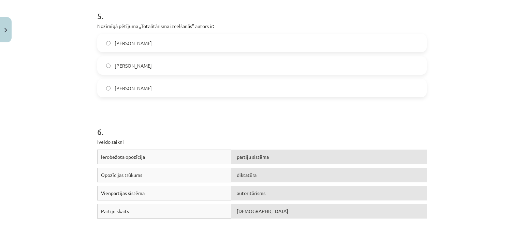
scroll to position [568, 0]
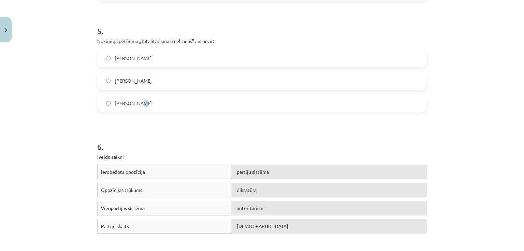
click at [139, 109] on label "Hanna Ārendte" at bounding box center [262, 103] width 328 height 17
click at [140, 101] on span "Hanna Ārendte" at bounding box center [133, 103] width 37 height 7
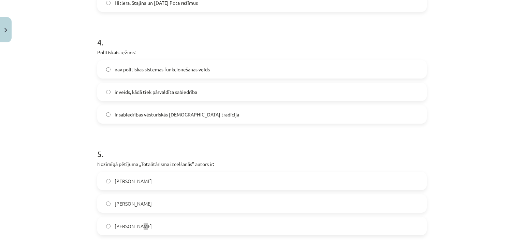
scroll to position [432, 0]
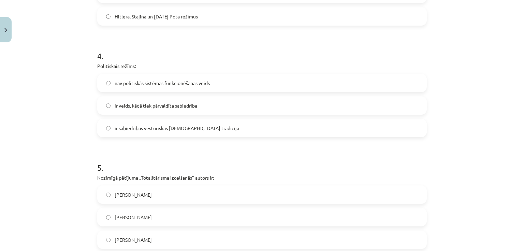
click at [60, 143] on div "Mācību tēma: Sociālās zinātnes i - 11. klases 1. ieskaites mācību materiāls #3 …" at bounding box center [262, 125] width 524 height 251
click at [144, 111] on label "ir veids, kādā tiek pārvaldīta sabiedrība" at bounding box center [262, 105] width 328 height 17
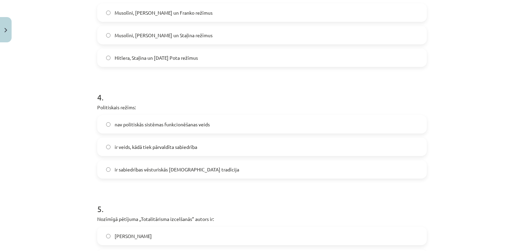
scroll to position [340, 0]
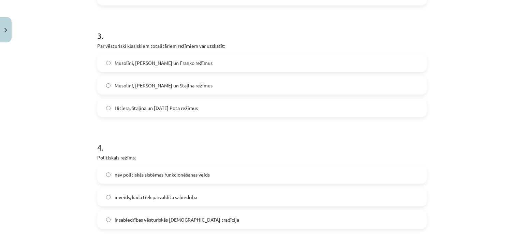
click at [124, 83] on span "Musolīni, Hitlera un Staļina režīmus" at bounding box center [164, 85] width 98 height 7
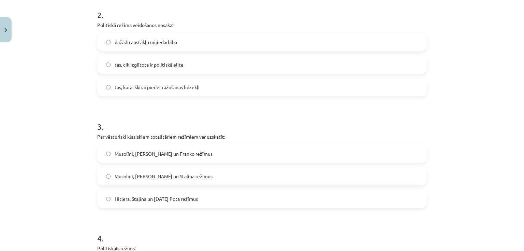
click at [128, 41] on span "dažādu apstākļu mijiedarbība" at bounding box center [146, 42] width 62 height 7
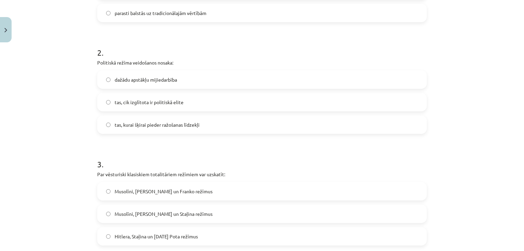
scroll to position [113, 0]
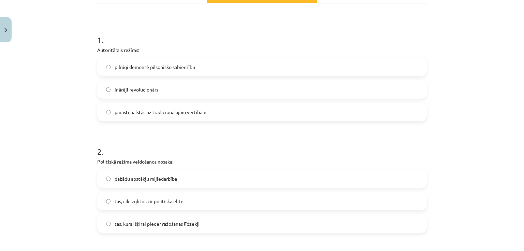
click at [143, 112] on span "parasti balstās uz tradicionālajām vērtībām" at bounding box center [161, 112] width 92 height 7
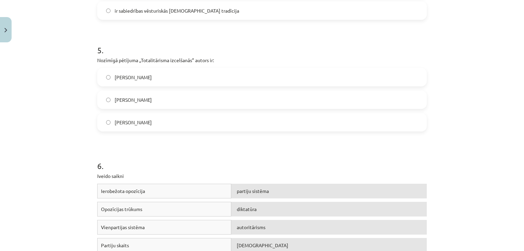
scroll to position [659, 0]
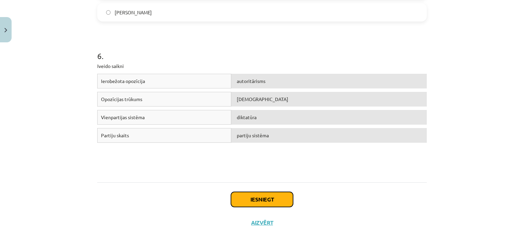
click at [254, 200] on button "Iesniegt" at bounding box center [262, 199] width 62 height 15
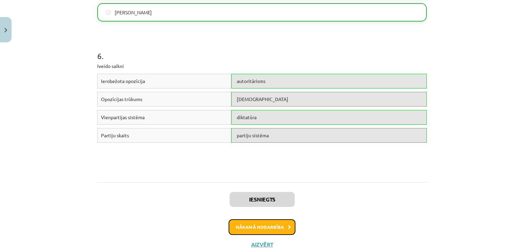
click at [265, 230] on button "Nākamā nodarbība" at bounding box center [262, 227] width 67 height 16
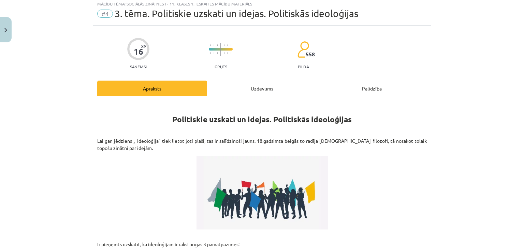
scroll to position [17, 0]
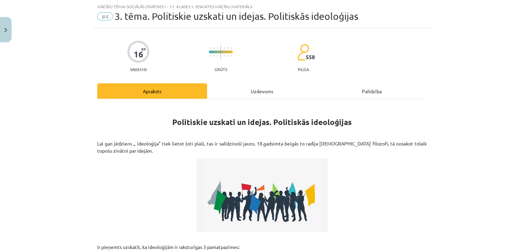
click at [255, 92] on div "Uzdevums" at bounding box center [262, 90] width 110 height 15
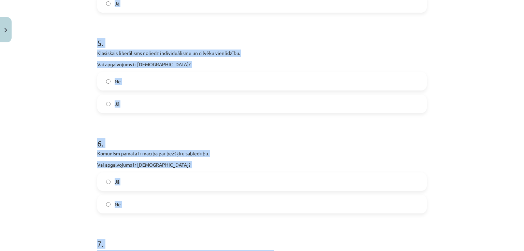
scroll to position [706, 0]
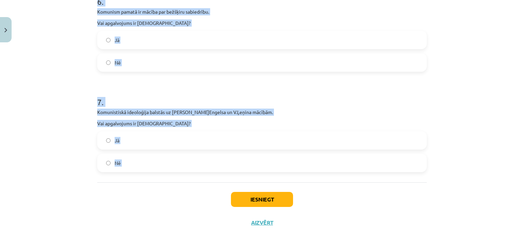
drag, startPoint x: 97, startPoint y: 143, endPoint x: 189, endPoint y: 192, distance: 104.0
copy form "2 . Konservatīvisma kā domāšanas veida aizsākumi meklējami 20.gs sākumā. Vai ap…"
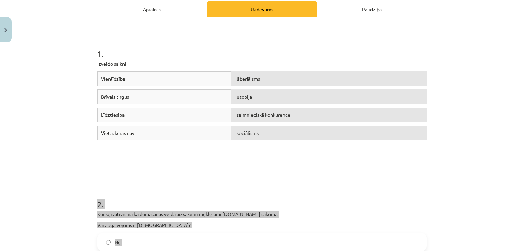
scroll to position [68, 0]
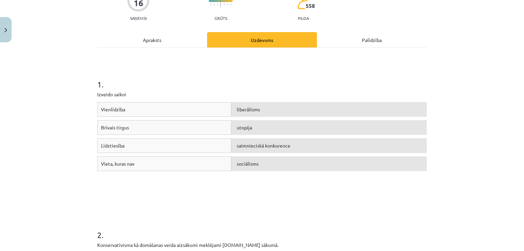
click at [212, 194] on div "Vienlīdzība liberālisms Brīvais tirgus utopija Līdztiesība saimnieciskā konkure…" at bounding box center [262, 153] width 330 height 102
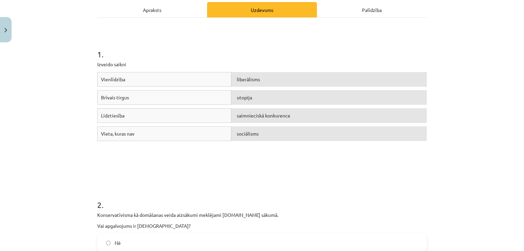
scroll to position [159, 0]
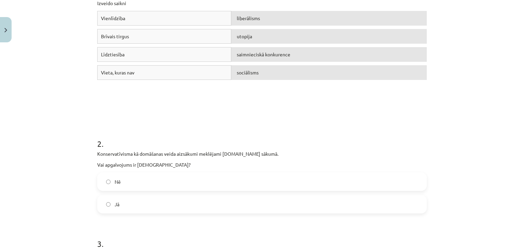
click at [144, 183] on label "Nē" at bounding box center [262, 181] width 328 height 17
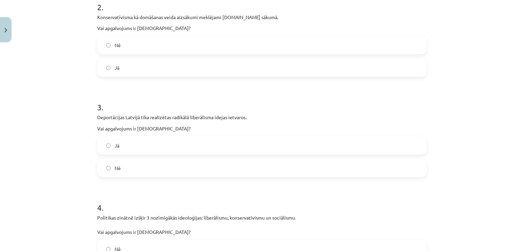
click at [120, 162] on label "Nē" at bounding box center [262, 167] width 328 height 17
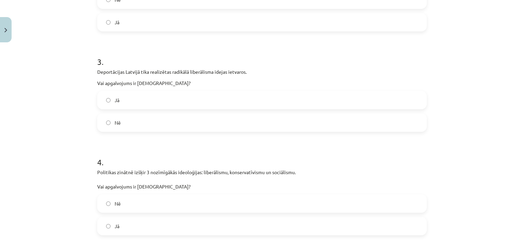
click at [118, 197] on label "Nē" at bounding box center [262, 203] width 328 height 17
click at [126, 224] on label "Jā" at bounding box center [262, 226] width 328 height 17
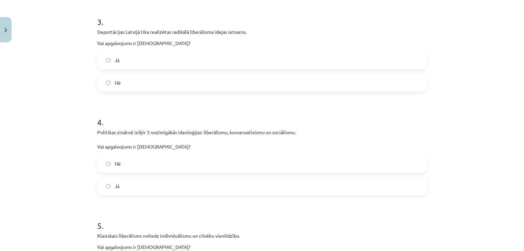
scroll to position [433, 0]
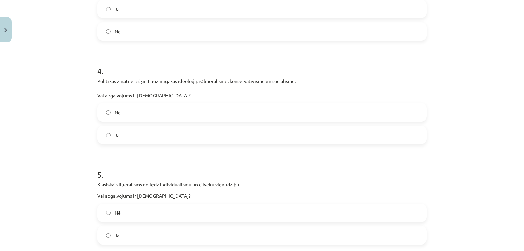
click at [124, 233] on label "Jā" at bounding box center [262, 235] width 328 height 17
click at [125, 213] on label "Nē" at bounding box center [262, 212] width 328 height 17
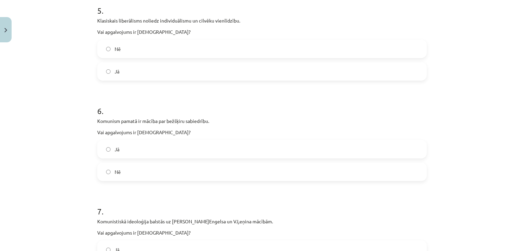
scroll to position [615, 0]
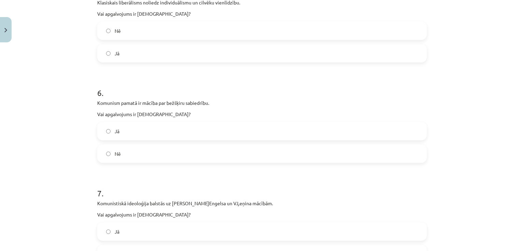
click at [124, 129] on label "Jā" at bounding box center [262, 131] width 328 height 17
click at [124, 220] on div "7 . Komunistiskā ideoloģija balstās uz K.Marksa, F.Engelsa un V.Ļeņina mācībām.…" at bounding box center [262, 220] width 330 height 87
click at [125, 226] on label "Jā" at bounding box center [262, 231] width 328 height 17
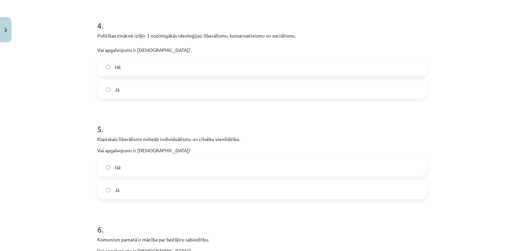
scroll to position [706, 0]
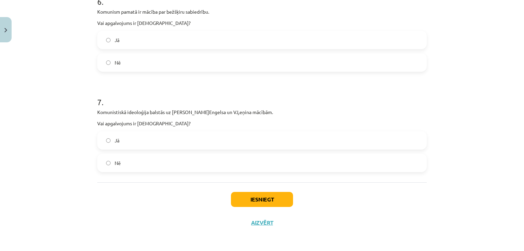
click at [244, 207] on div "Iesniegt Aizvērt" at bounding box center [262, 206] width 330 height 48
click at [243, 202] on button "Iesniegt" at bounding box center [262, 199] width 62 height 15
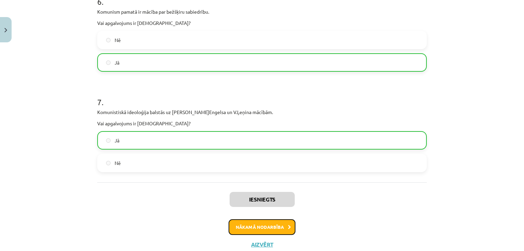
click at [271, 225] on button "Nākamā nodarbība" at bounding box center [262, 227] width 67 height 16
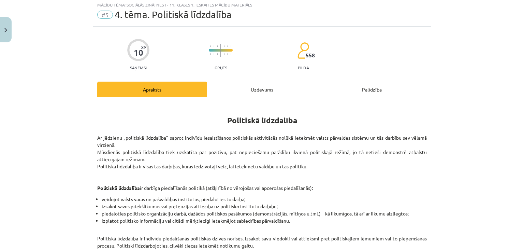
scroll to position [17, 0]
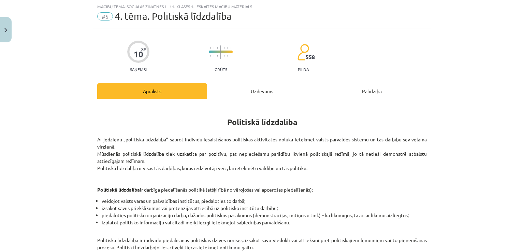
click at [261, 91] on div "Uzdevums" at bounding box center [262, 90] width 110 height 15
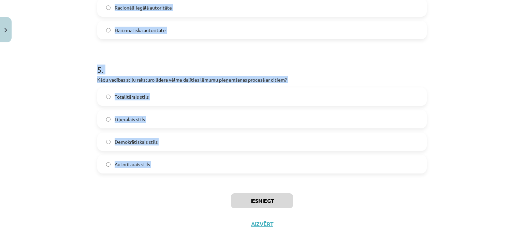
scroll to position [621, 0]
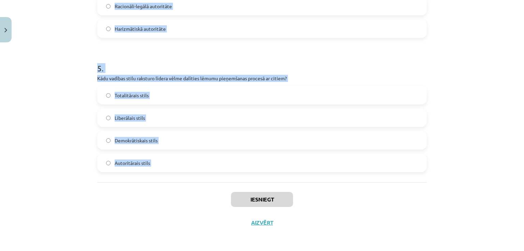
drag, startPoint x: 93, startPoint y: 144, endPoint x: 224, endPoint y: 198, distance: 142.1
click at [226, 201] on div "Mācību tēma: Sociālās zinātnes i - 11. klases 1. ieskaites mācību materiāls #5 …" at bounding box center [262, 125] width 524 height 251
copy form "Kas ir politiskā līdzdalība? Politisko partiju izveide Iedzīvotāju vēlme palikt…"
click at [190, 141] on label "Demokrātiskais stils" at bounding box center [262, 140] width 328 height 17
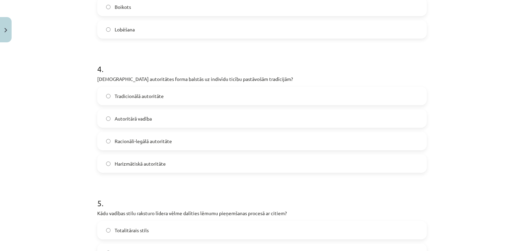
scroll to position [485, 0]
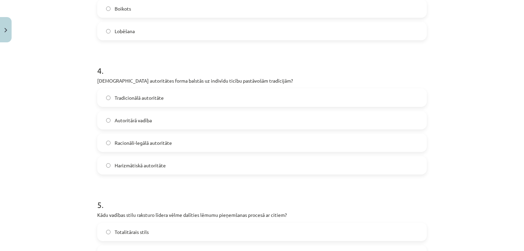
click at [122, 96] on span "Tradicionālā autoritāte" at bounding box center [139, 97] width 49 height 7
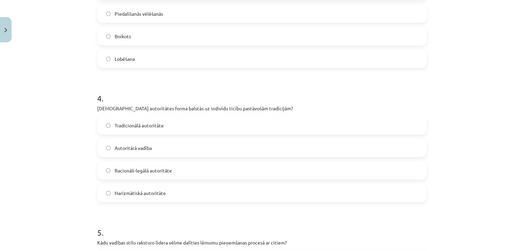
scroll to position [393, 0]
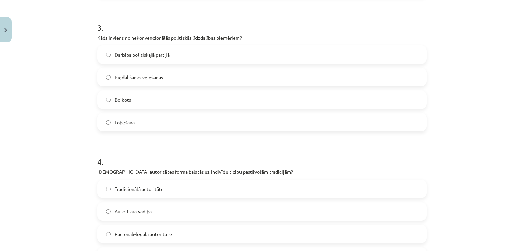
click at [119, 102] on span "Boikots" at bounding box center [123, 99] width 16 height 7
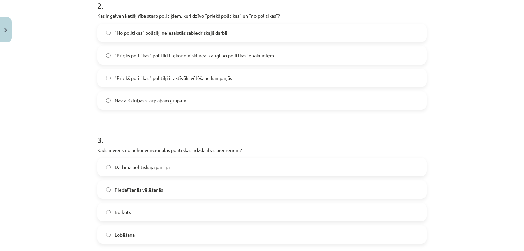
scroll to position [257, 0]
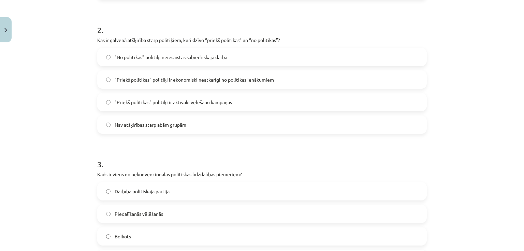
click at [158, 82] on span ""Priekš politikas" politiķi ir ekonomiski neatkarīgi no politikas ienākumiem" at bounding box center [194, 79] width 159 height 7
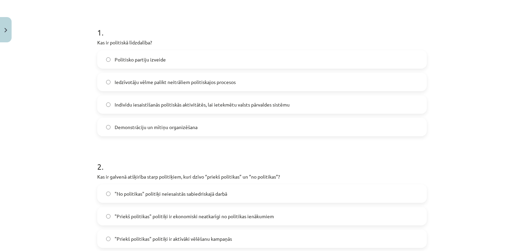
click at [143, 105] on span "Indivīdu iesaistīšanās politiskās aktivitātēs, lai ietekmētu valsts pārvaldes s…" at bounding box center [202, 104] width 175 height 7
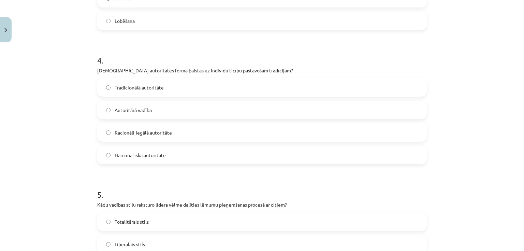
scroll to position [621, 0]
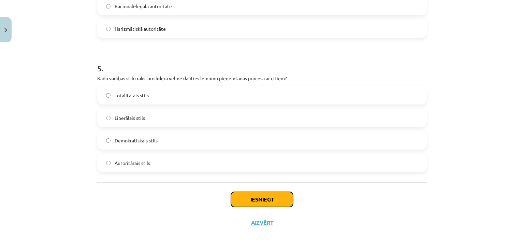
click at [267, 193] on button "Iesniegt" at bounding box center [262, 199] width 62 height 15
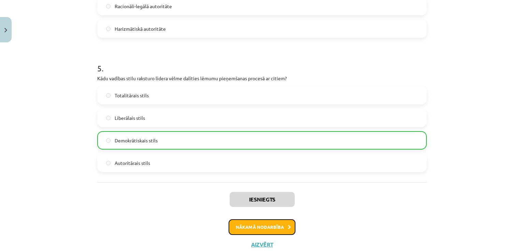
click at [278, 227] on button "Nākamā nodarbība" at bounding box center [262, 227] width 67 height 16
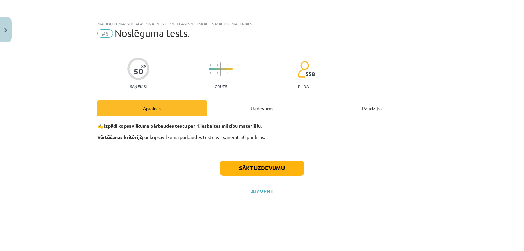
scroll to position [0, 0]
click at [254, 105] on div "Uzdevums" at bounding box center [262, 107] width 110 height 15
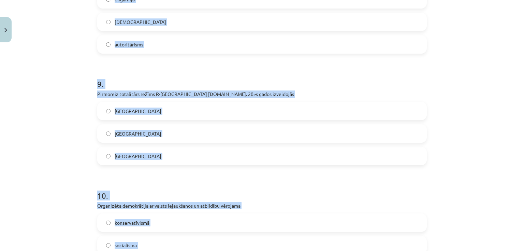
scroll to position [1047, 0]
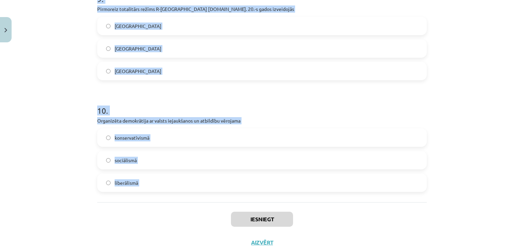
drag, startPoint x: 105, startPoint y: 165, endPoint x: 233, endPoint y: 203, distance: 133.4
copy form "Politiskās partijas pirmsvēlēšanu solījumi pieder pie: garīgajiem politikas līd…"
click at [172, 157] on label "sociālismā" at bounding box center [262, 160] width 328 height 17
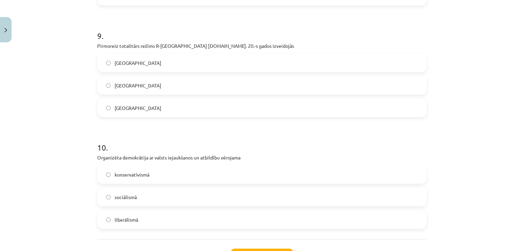
scroll to position [956, 0]
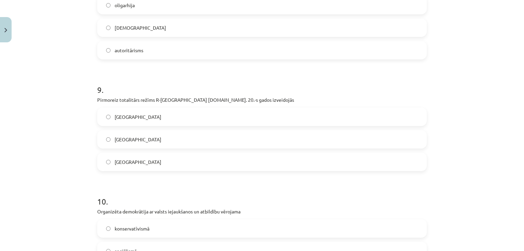
click at [132, 158] on label "Itālijā" at bounding box center [262, 161] width 328 height 17
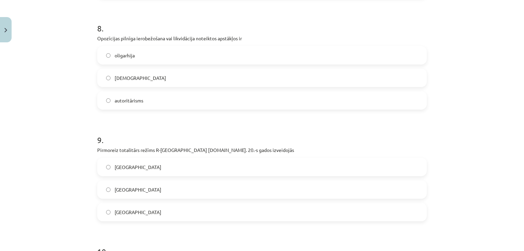
scroll to position [865, 0]
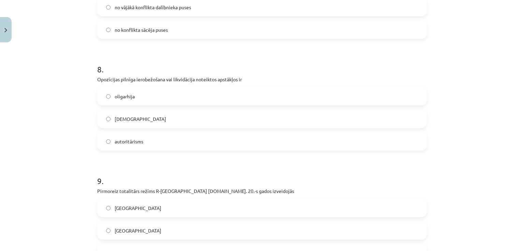
click at [130, 148] on label "autoritārisms" at bounding box center [262, 141] width 328 height 17
click at [125, 120] on span "totalitārisms" at bounding box center [141, 118] width 52 height 7
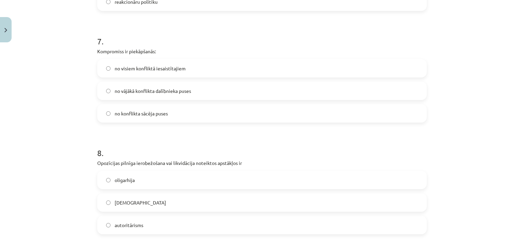
scroll to position [774, 0]
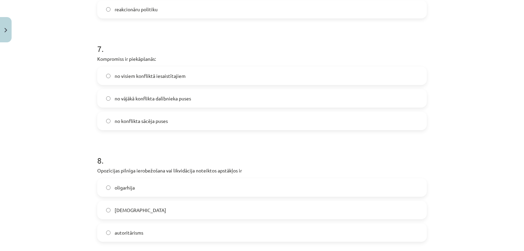
click at [127, 72] on span "no visiem konfliktā iesaistītajiem" at bounding box center [150, 75] width 71 height 7
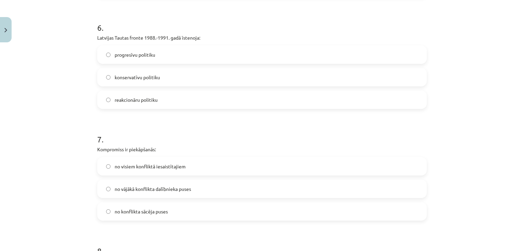
scroll to position [683, 0]
click at [128, 60] on label "progresīvu politiku" at bounding box center [262, 54] width 328 height 17
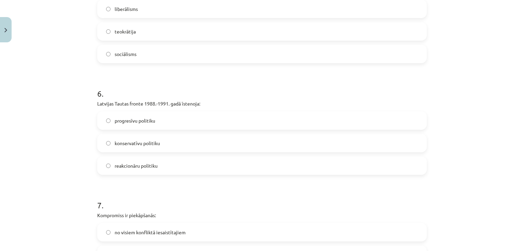
scroll to position [546, 0]
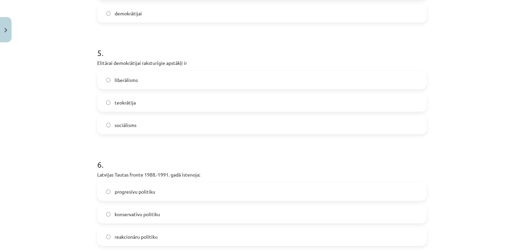
click at [127, 80] on span "liberālisms" at bounding box center [126, 79] width 23 height 7
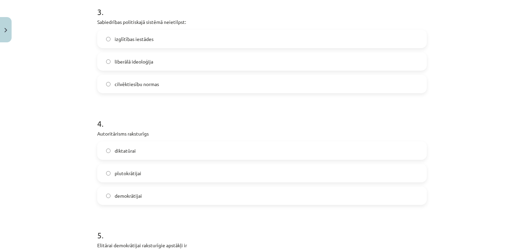
click at [129, 149] on span "diktatūrai" at bounding box center [125, 150] width 21 height 7
click at [139, 41] on span "izglītības iestādes" at bounding box center [134, 39] width 39 height 7
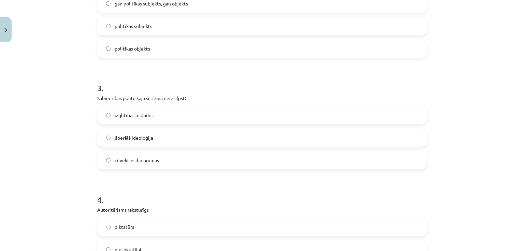
scroll to position [182, 0]
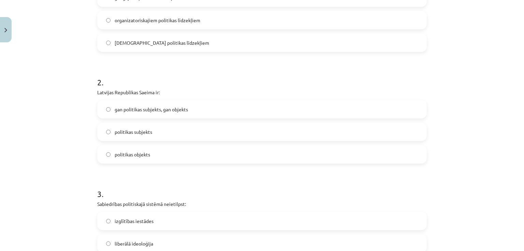
click at [158, 131] on label "politikas subjekts" at bounding box center [262, 131] width 328 height 17
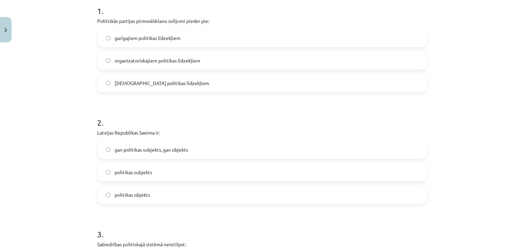
scroll to position [91, 0]
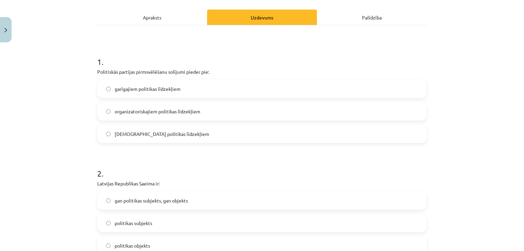
click at [168, 86] on span "garīgajiem politikas līdzekļiem" at bounding box center [148, 88] width 66 height 7
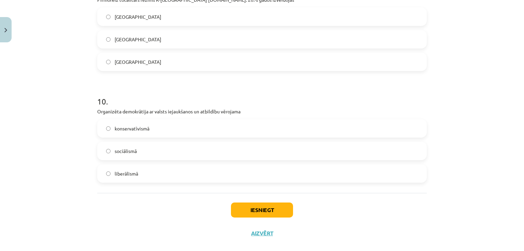
scroll to position [1067, 0]
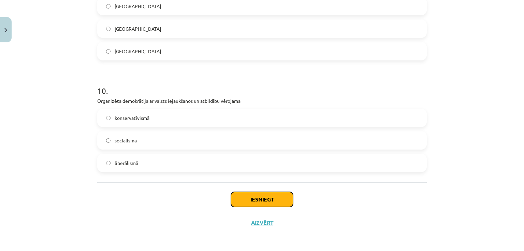
click at [280, 195] on button "Iesniegt" at bounding box center [262, 199] width 62 height 15
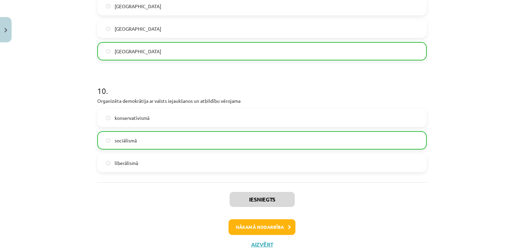
click at [268, 235] on div "Iesniegts Nākamā nodarbība Aizvērt" at bounding box center [262, 217] width 330 height 70
click at [269, 232] on button "Nākamā nodarbība" at bounding box center [262, 227] width 67 height 16
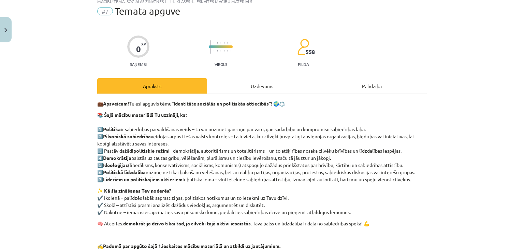
scroll to position [17, 0]
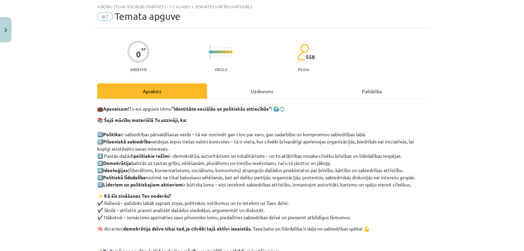
click at [267, 88] on div "Uzdevums" at bounding box center [262, 90] width 110 height 15
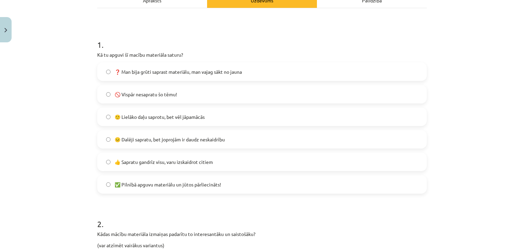
click at [187, 167] on label "👍 Sapratu gandrīz visu, varu izskaidrot citiem" at bounding box center [262, 161] width 328 height 17
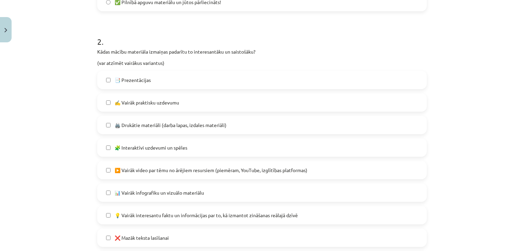
click at [187, 165] on label "▶️ Vairāk video par tēmu no ārējiem resursiem (piemēram, YouTube, izglītības pl…" at bounding box center [262, 170] width 328 height 17
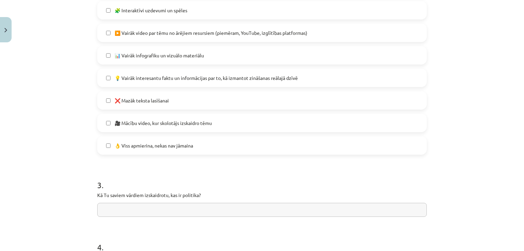
scroll to position [473, 0]
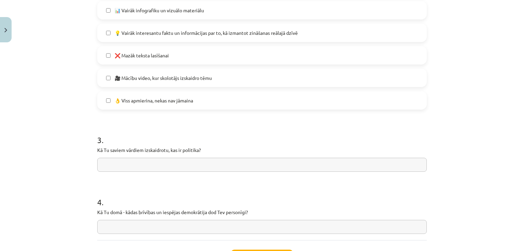
click at [187, 165] on input "text" at bounding box center [262, 165] width 330 height 14
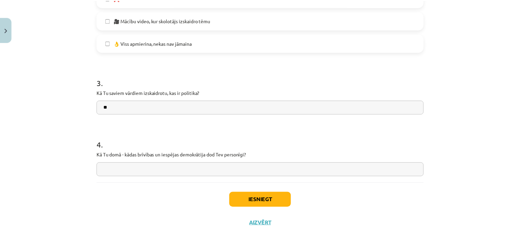
scroll to position [530, 0]
click at [137, 109] on input "**" at bounding box center [262, 107] width 330 height 14
click at [138, 109] on input "**" at bounding box center [262, 107] width 330 height 14
click at [138, 108] on input "**" at bounding box center [262, 107] width 330 height 14
click at [148, 101] on input "*" at bounding box center [262, 107] width 330 height 14
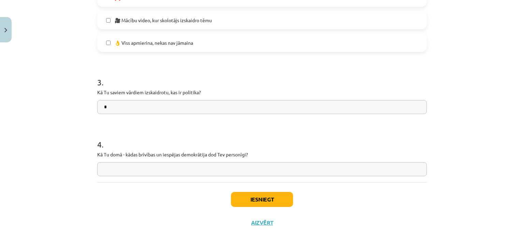
click at [147, 101] on input "*" at bounding box center [262, 107] width 330 height 14
click at [145, 101] on input "*" at bounding box center [262, 107] width 330 height 14
click at [116, 106] on input "**" at bounding box center [262, 107] width 330 height 14
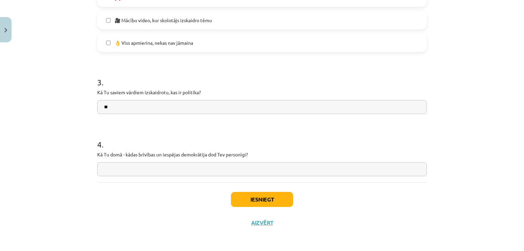
click at [116, 106] on input "**" at bounding box center [262, 107] width 330 height 14
type input "*"
click at [123, 174] on input "text" at bounding box center [262, 169] width 330 height 14
type input "*"
click at [265, 202] on button "Iesniegt" at bounding box center [262, 199] width 62 height 15
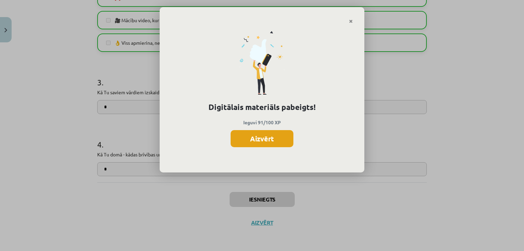
click at [271, 141] on button "Aizvērt" at bounding box center [262, 138] width 63 height 17
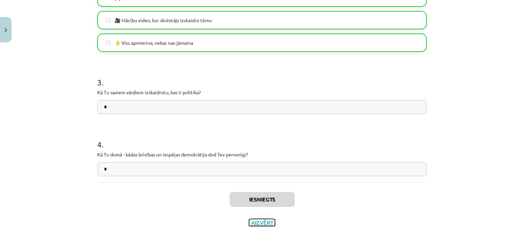
click at [262, 220] on button "Aizvērt" at bounding box center [262, 222] width 26 height 7
click at [40, 191] on div "Mācību tēma: Sociālās zinātnes i - 11. klases 1. ieskaites mācību materiāls #7 …" at bounding box center [260, 125] width 520 height 251
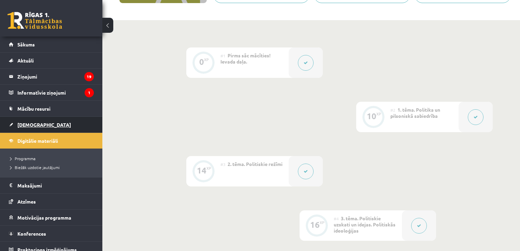
click at [35, 123] on span "[DEMOGRAPHIC_DATA]" at bounding box center [44, 125] width 54 height 6
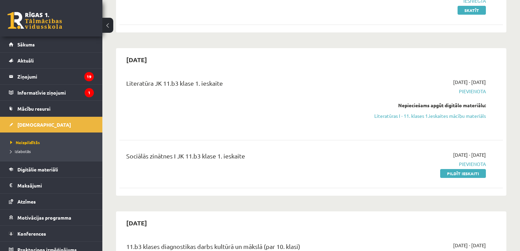
scroll to position [91, 0]
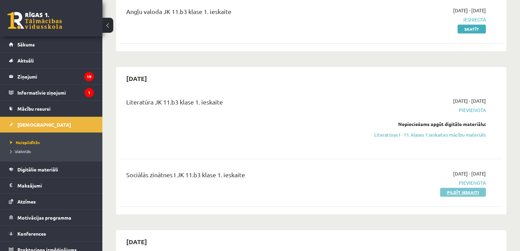
click at [464, 194] on link "Pildīt ieskaiti" at bounding box center [463, 192] width 46 height 9
click at [451, 191] on link "Pildīt ieskaiti" at bounding box center [463, 192] width 46 height 9
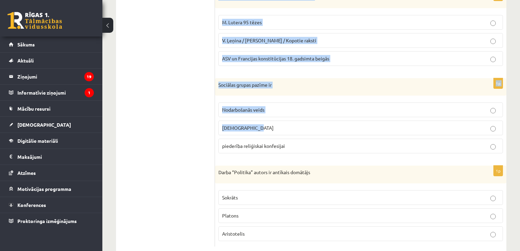
scroll to position [328, 0]
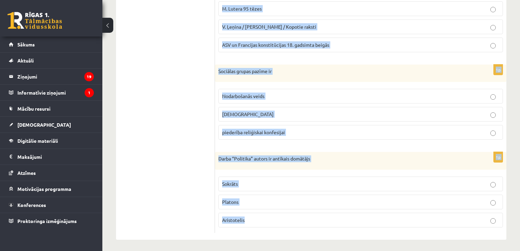
drag, startPoint x: 218, startPoint y: 44, endPoint x: 328, endPoint y: 222, distance: 209.0
click at [328, 223] on form "1p Darba “Valsts” antīkais autors ir Sokrāts Platons Aristotelis 1p Ideoloģija …" at bounding box center [361, 14] width 278 height 438
copy form "Darba “Valsts” antīkais autors ir Sokrāts [PERSON_NAME] 1p Ideoloģija ir Likumk…"
click at [259, 216] on p "Aristotelis" at bounding box center [360, 219] width 277 height 7
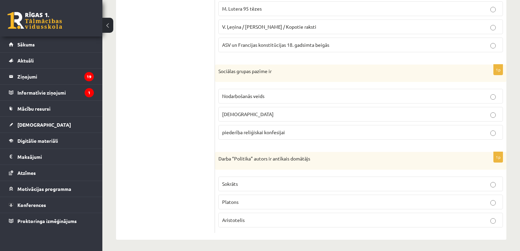
click at [250, 94] on span "Nodarbošanās veids" at bounding box center [243, 96] width 42 height 6
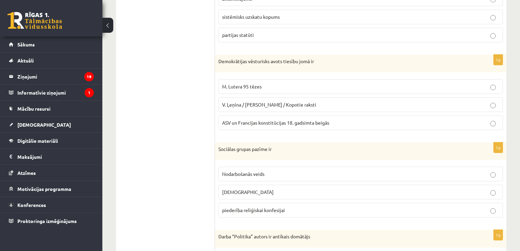
scroll to position [237, 0]
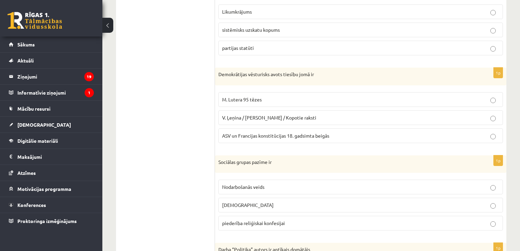
click at [258, 136] on span "ASV un Francijas konstitūcijas 18. gadsimta beigās" at bounding box center [275, 135] width 107 height 6
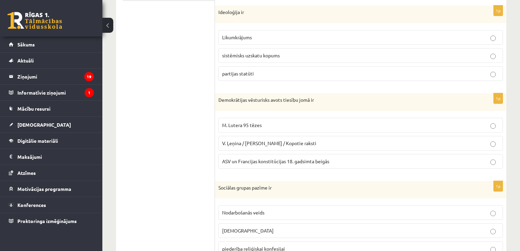
scroll to position [191, 0]
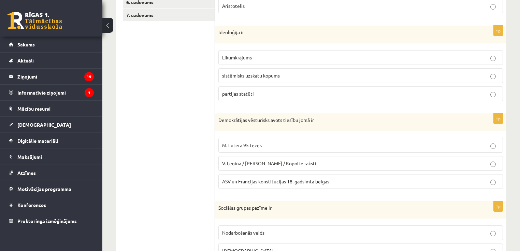
click at [238, 72] on span "sistēmisks uzskatu kopums" at bounding box center [251, 75] width 58 height 6
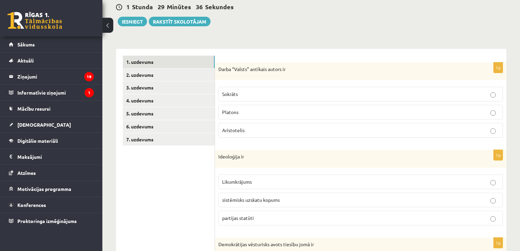
scroll to position [55, 0]
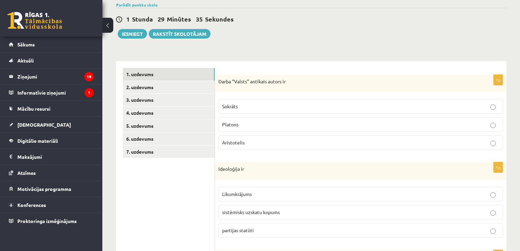
click at [231, 125] on span "Platons" at bounding box center [230, 124] width 16 height 6
click at [172, 92] on link "2. uzdevums" at bounding box center [169, 87] width 92 height 13
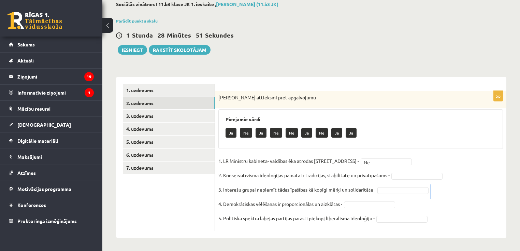
click at [380, 194] on fieldset "1. LR Ministru kabineta- valdības ēka atrodas [STREET_ADDRESS] ** 2. Konservatī…" at bounding box center [361, 192] width 285 height 72
click at [376, 157] on fieldset "1. LR Ministru kabineta- valdības ēka atrodas [STREET_ADDRESS] ** 2. Konservatī…" at bounding box center [361, 192] width 285 height 72
click at [417, 186] on fieldset "1. LR Ministru kabineta- valdības ēka atrodas [STREET_ADDRESS][PERSON_NAME] ** …" at bounding box center [361, 192] width 285 height 72
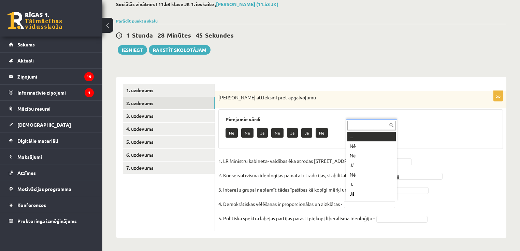
scroll to position [8, 0]
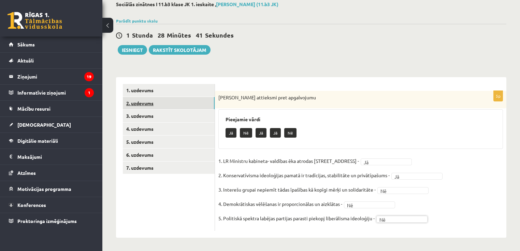
click at [163, 108] on link "2. uzdevums" at bounding box center [169, 103] width 92 height 13
click at [168, 115] on link "3. uzdevums" at bounding box center [169, 116] width 92 height 13
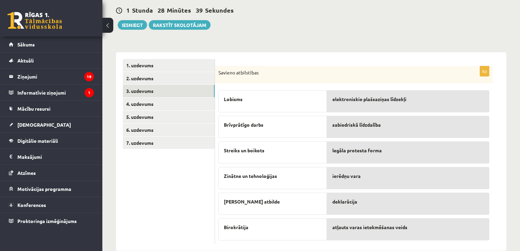
scroll to position [76, 0]
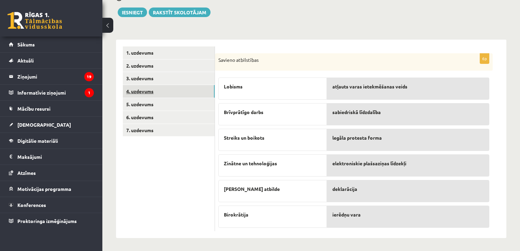
click at [151, 87] on link "4. uzdevums" at bounding box center [169, 91] width 92 height 13
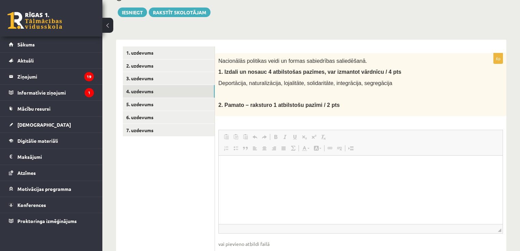
scroll to position [0, 0]
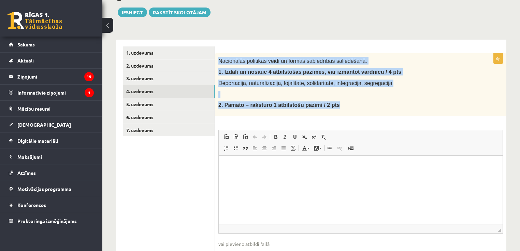
drag, startPoint x: 226, startPoint y: 62, endPoint x: 350, endPoint y: 108, distance: 132.1
click at [350, 108] on div "Nacionālās politikas veidi un formas sabiedrības saliedēšanā. 1. Izdali un nosa…" at bounding box center [361, 84] width 292 height 63
copy div "Nacionālās politikas veidi un formas sabiedrības saliedēšanā. 1. Izdali un nosa…"
click at [153, 100] on link "5. uzdevums" at bounding box center [169, 104] width 92 height 13
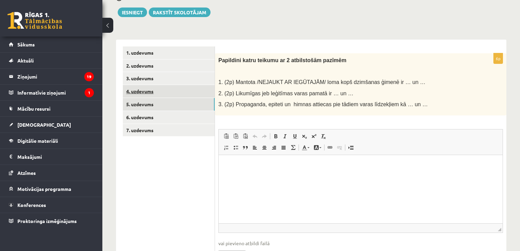
click at [161, 92] on link "4. uzdevums" at bounding box center [169, 91] width 92 height 13
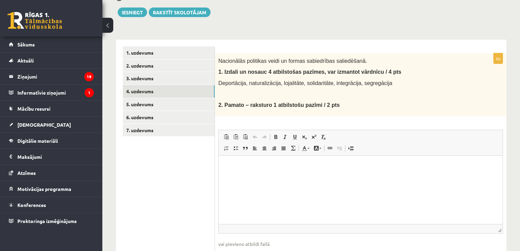
click at [264, 72] on span "1. Izdali un nosauc 4 atbilstošas pazīmes, var izmantot vārdnīcu / 4 pts" at bounding box center [310, 72] width 183 height 6
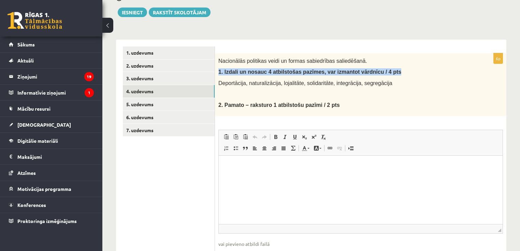
click at [264, 72] on span "1. Izdali un nosauc 4 atbilstošas pazīmes, var izmantot vārdnīcu / 4 pts" at bounding box center [310, 72] width 183 height 6
copy div "1. Izdali un nosauc 4 atbilstošas pazīmes, var izmantot vārdnīcu / 4 pts"
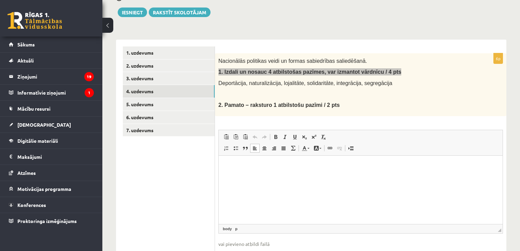
click at [282, 176] on html at bounding box center [361, 165] width 284 height 21
click at [299, 183] on html "**********" at bounding box center [361, 171] width 284 height 32
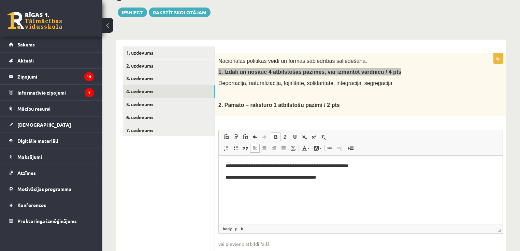
click at [373, 174] on p "**********" at bounding box center [361, 177] width 270 height 7
click at [366, 179] on p "**********" at bounding box center [361, 177] width 270 height 7
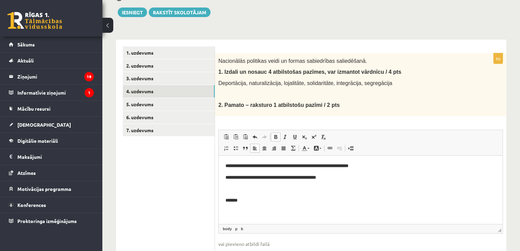
click at [243, 103] on span "2. Pamato – raksturo 1 atbilstošu pazīmi / 2 pts" at bounding box center [280, 105] width 122 height 6
copy div "2. Pamato – raksturo 1 atbilstošu pazīmi / 2 pts Rich Text Editor, wiswyg-edito…"
click at [282, 200] on p "Bagātinātā teksta redaktors, wiswyg-editor-user-answer-47433838210940" at bounding box center [361, 200] width 270 height 7
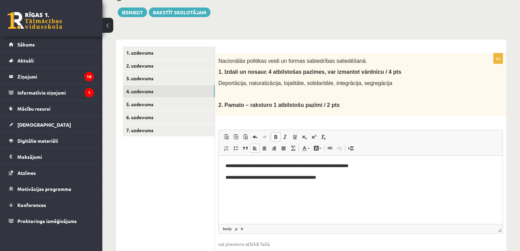
click at [270, 188] on p "Bagātinātā teksta redaktors, wiswyg-editor-user-answer-47433838210940" at bounding box center [361, 188] width 270 height 7
click at [248, 104] on span "2. Pamato – raksturo 1 atbilstošu pazīmi / 2 pts" at bounding box center [280, 105] width 122 height 6
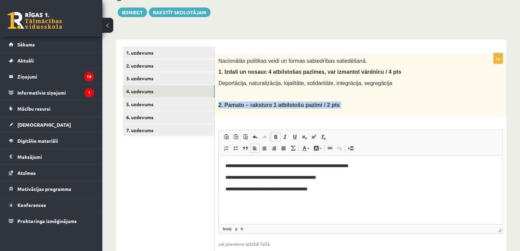
click at [248, 104] on span "2. Pamato – raksturo 1 atbilstošu pazīmi / 2 pts" at bounding box center [280, 105] width 122 height 6
copy div "2. Pamato – raksturo 1 atbilstošu pazīmi / 2 pts Rich Text Editor, wiswyg-edito…"
click at [274, 204] on html "**********" at bounding box center [361, 182] width 284 height 55
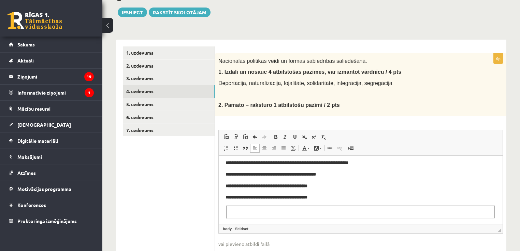
scroll to position [4, 0]
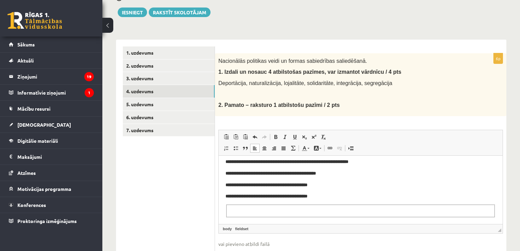
drag, startPoint x: 272, startPoint y: 215, endPoint x: 268, endPoint y: 215, distance: 4.2
click at [268, 215] on fieldset "Bagātinātā teksta redaktors, wiswyg-editor-user-answer-47433838210940" at bounding box center [360, 210] width 269 height 13
click at [272, 221] on html "**********" at bounding box center [361, 187] width 284 height 73
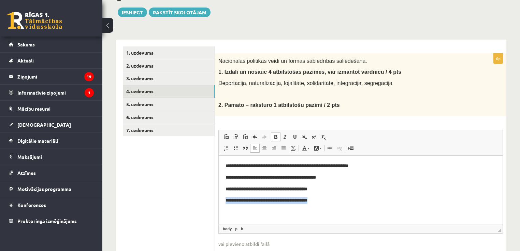
drag, startPoint x: 346, startPoint y: 197, endPoint x: 427, endPoint y: 357, distance: 180.0
click at [219, 202] on html "**********" at bounding box center [361, 182] width 284 height 55
click at [327, 208] on html "**********" at bounding box center [361, 182] width 284 height 55
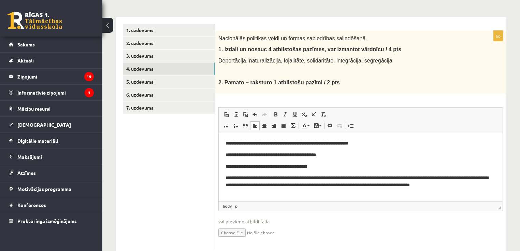
scroll to position [117, 0]
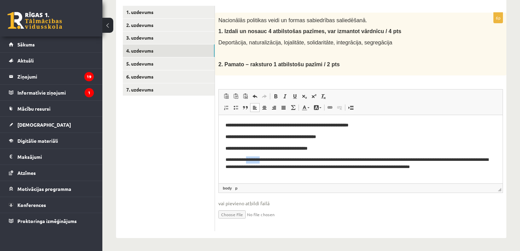
drag, startPoint x: 248, startPoint y: 159, endPoint x: 264, endPoint y: 157, distance: 16.5
click at [264, 157] on p "**********" at bounding box center [361, 163] width 271 height 14
click at [261, 162] on p "**********" at bounding box center [361, 163] width 271 height 14
drag, startPoint x: 295, startPoint y: 157, endPoint x: 360, endPoint y: 160, distance: 65.6
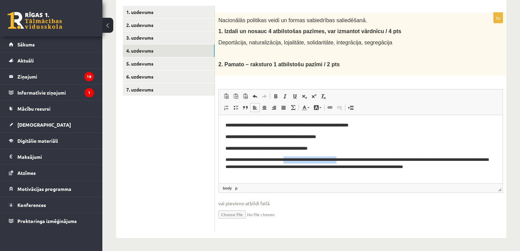
click at [360, 160] on p "**********" at bounding box center [361, 163] width 271 height 14
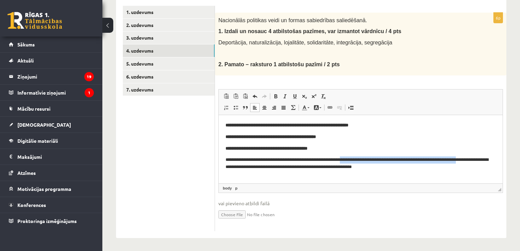
drag, startPoint x: 358, startPoint y: 159, endPoint x: 485, endPoint y: 158, distance: 127.0
click at [485, 158] on p "**********" at bounding box center [361, 163] width 271 height 14
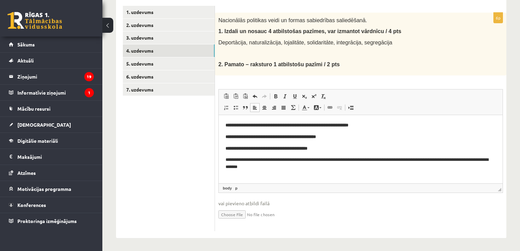
click at [328, 158] on p "**********" at bounding box center [361, 163] width 271 height 14
click at [343, 159] on p "**********" at bounding box center [361, 163] width 271 height 14
drag, startPoint x: 478, startPoint y: 159, endPoint x: 465, endPoint y: 159, distance: 13.3
click at [465, 159] on p "**********" at bounding box center [361, 163] width 271 height 14
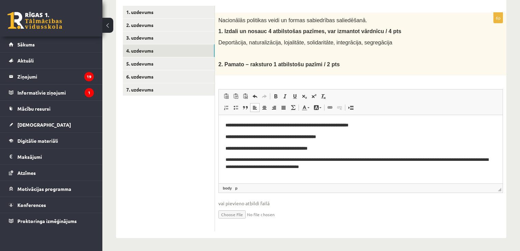
click at [457, 165] on p "**********" at bounding box center [361, 163] width 271 height 14
drag, startPoint x: 432, startPoint y: 174, endPoint x: 463, endPoint y: 158, distance: 35.1
click at [463, 158] on html "**********" at bounding box center [361, 146] width 284 height 62
click at [476, 166] on p "**********" at bounding box center [361, 163] width 271 height 14
drag, startPoint x: 480, startPoint y: 159, endPoint x: 470, endPoint y: 158, distance: 9.7
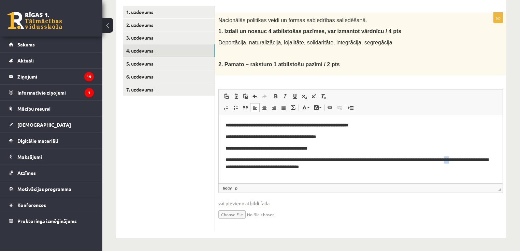
click at [470, 158] on p "**********" at bounding box center [361, 163] width 271 height 14
click at [454, 162] on p "**********" at bounding box center [361, 163] width 271 height 14
drag, startPoint x: 373, startPoint y: 168, endPoint x: 183, endPoint y: 172, distance: 189.2
click at [219, 172] on html "**********" at bounding box center [361, 146] width 284 height 62
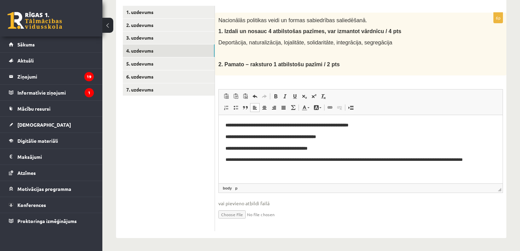
click at [318, 159] on p "**********" at bounding box center [361, 159] width 271 height 7
click at [319, 160] on p "**********" at bounding box center [361, 159] width 271 height 7
click at [319, 159] on p "**********" at bounding box center [361, 159] width 271 height 7
click at [395, 166] on p "**********" at bounding box center [361, 163] width 271 height 14
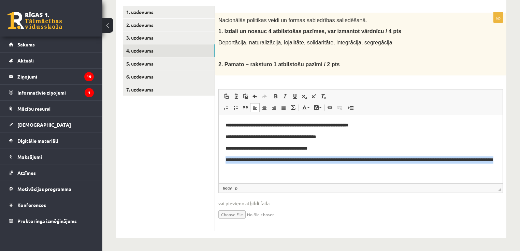
drag, startPoint x: 280, startPoint y: 171, endPoint x: 208, endPoint y: 161, distance: 73.1
click at [219, 161] on html "**********" at bounding box center [361, 146] width 284 height 62
click at [275, 99] on link "Treknraksts Klaviatūras saīsne vadīšanas taustiņš+B" at bounding box center [276, 96] width 10 height 9
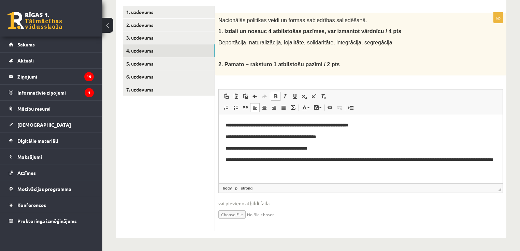
click at [320, 174] on html "**********" at bounding box center [361, 146] width 284 height 62
click at [407, 159] on strong "**********" at bounding box center [360, 159] width 268 height 4
click at [381, 172] on html "**********" at bounding box center [361, 146] width 284 height 62
click at [309, 172] on html "**********" at bounding box center [361, 146] width 284 height 62
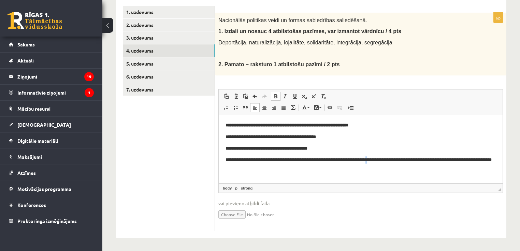
click at [403, 157] on strong "**********" at bounding box center [359, 159] width 266 height 4
click at [184, 140] on ul "1. uzdevums 2. uzdevums 3. uzdevums 4. uzdevums 5. uzdevums 6. uzdevums 7. uzde…" at bounding box center [169, 118] width 92 height 225
click at [339, 166] on p "**********" at bounding box center [361, 163] width 271 height 14
click at [335, 171] on html "**********" at bounding box center [361, 146] width 284 height 62
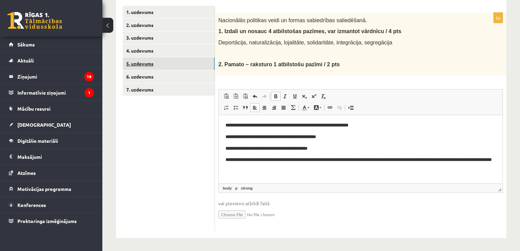
click at [159, 60] on link "5. uzdevums" at bounding box center [169, 63] width 92 height 13
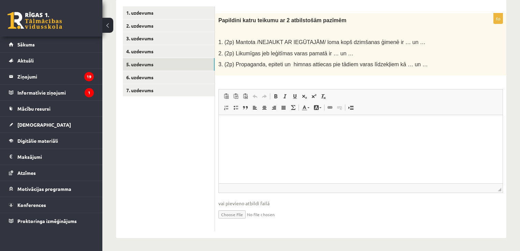
scroll to position [0, 0]
click at [217, 86] on div "6p Papildini katru teikumu ar 2 atbilstošām pazīmēm 1. (2p) Mantota /NEJAUKT AR…" at bounding box center [361, 122] width 292 height 218
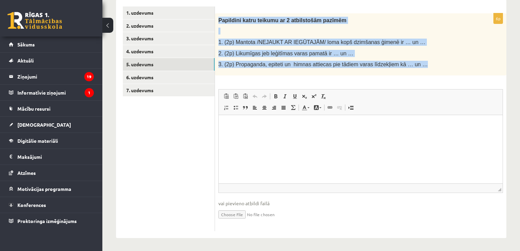
drag, startPoint x: 218, startPoint y: 15, endPoint x: 485, endPoint y: 64, distance: 271.0
click at [485, 64] on div "Papildini katru teikumu ar 2 atbilstošām pazīmēm 1. (2p) Mantota /NEJAUKT AR IE…" at bounding box center [361, 44] width 292 height 62
copy div "Papildini katru teikumu ar 2 atbilstošām pazīmēm 1. (2p) Mantota /NEJAUKT AR IE…"
click at [179, 93] on link "7. uzdevums" at bounding box center [169, 90] width 92 height 13
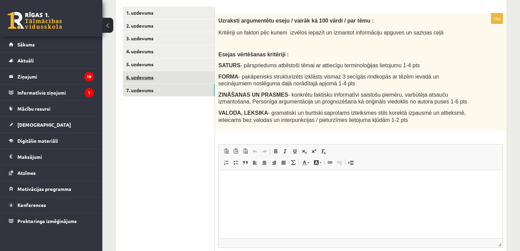
click at [164, 86] on link "7. uzdevums" at bounding box center [169, 90] width 92 height 13
click at [167, 80] on link "6. uzdevums" at bounding box center [169, 77] width 92 height 13
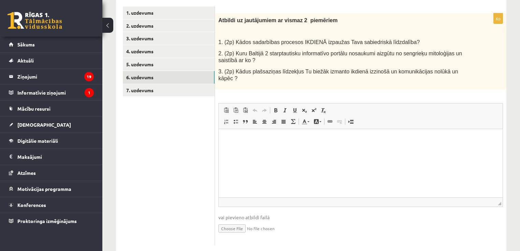
scroll to position [71, 0]
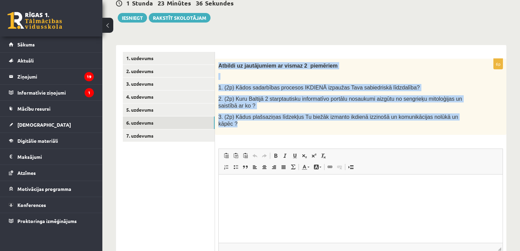
drag, startPoint x: 218, startPoint y: 63, endPoint x: 464, endPoint y: 116, distance: 251.7
click at [464, 116] on div "Atbildi uz jautājumiem ar vismaz 2 piemēriem 1. (2p) Kādos sadarbības procesos …" at bounding box center [361, 97] width 292 height 76
copy div "Atbildi uz jautājumiem ar vismaz 2 piemēriem 1. (2p) Kādos sadarbības procesos …"
click at [152, 108] on link "5. uzdevums" at bounding box center [169, 109] width 92 height 13
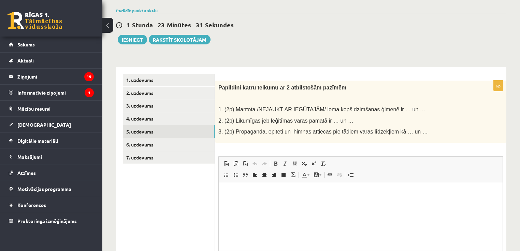
scroll to position [0, 0]
click at [314, 203] on html at bounding box center [361, 192] width 284 height 21
click at [240, 193] on p "**********" at bounding box center [361, 192] width 271 height 7
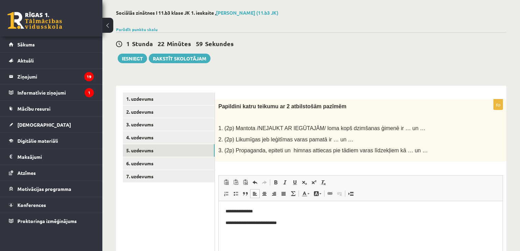
scroll to position [49, 0]
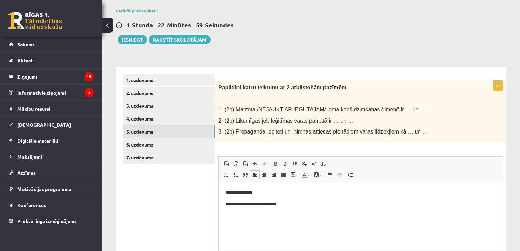
click at [313, 201] on p "**********" at bounding box center [361, 203] width 271 height 7
click at [150, 143] on link "6. uzdevums" at bounding box center [169, 144] width 92 height 13
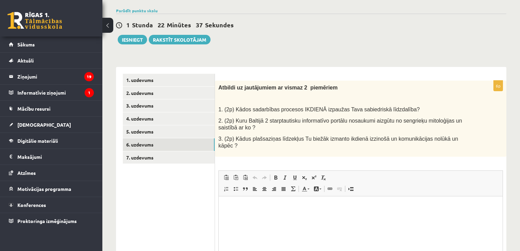
scroll to position [0, 0]
click at [319, 217] on html at bounding box center [361, 206] width 284 height 21
click at [316, 215] on html "**" at bounding box center [361, 206] width 284 height 21
click at [333, 207] on p "**" at bounding box center [361, 206] width 271 height 7
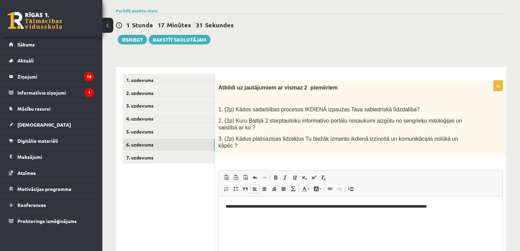
click at [292, 217] on html "**********" at bounding box center [361, 206] width 284 height 21
click at [224, 205] on html "**********" at bounding box center [361, 206] width 284 height 21
click at [464, 213] on html "**********" at bounding box center [361, 206] width 284 height 21
click at [394, 220] on p "**" at bounding box center [361, 217] width 271 height 7
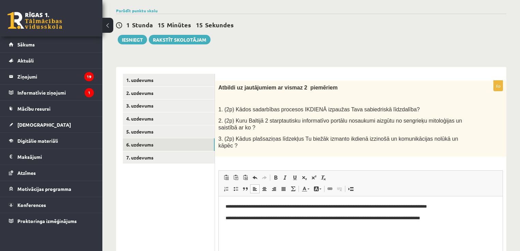
click at [430, 215] on p "**********" at bounding box center [361, 217] width 271 height 7
click at [435, 220] on p "**********" at bounding box center [361, 217] width 271 height 7
drag, startPoint x: 466, startPoint y: 220, endPoint x: 422, endPoint y: 217, distance: 43.8
click at [422, 217] on p "**********" at bounding box center [361, 217] width 271 height 7
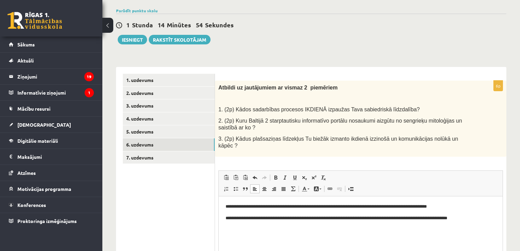
click at [225, 206] on html "**********" at bounding box center [361, 212] width 284 height 32
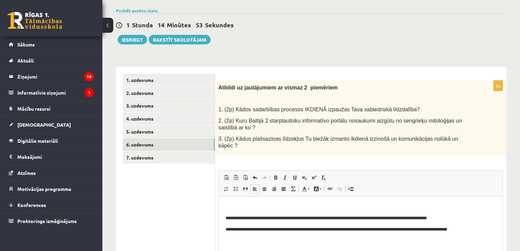
click at [256, 198] on html "**********" at bounding box center [361, 218] width 284 height 44
click at [279, 207] on p "**********" at bounding box center [361, 206] width 271 height 7
click at [347, 199] on html "**********" at bounding box center [361, 218] width 284 height 44
click at [376, 201] on html "**********" at bounding box center [361, 218] width 284 height 44
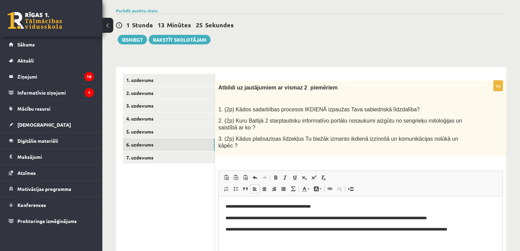
click at [323, 206] on p "**********" at bounding box center [361, 206] width 271 height 7
click at [341, 212] on body "**********" at bounding box center [361, 218] width 270 height 30
click at [340, 202] on html "**********" at bounding box center [361, 218] width 284 height 44
click at [312, 228] on p "**********" at bounding box center [361, 229] width 271 height 7
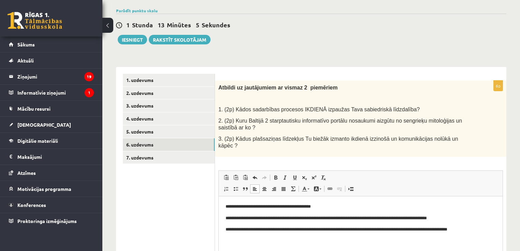
click at [357, 202] on html "**********" at bounding box center [361, 218] width 284 height 44
click at [170, 153] on link "7. uzdevums" at bounding box center [169, 157] width 92 height 13
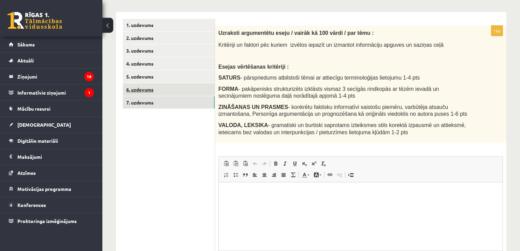
click at [146, 90] on link "6. uzdevums" at bounding box center [169, 89] width 92 height 13
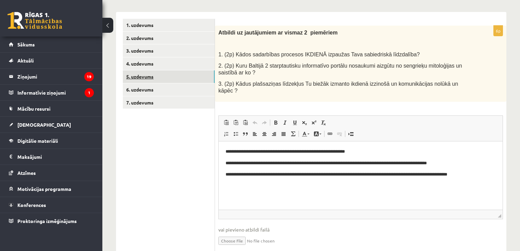
click at [157, 81] on link "5. uzdevums" at bounding box center [169, 76] width 92 height 13
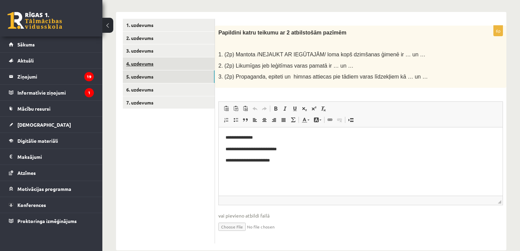
click at [155, 64] on link "4. uzdevums" at bounding box center [169, 63] width 92 height 13
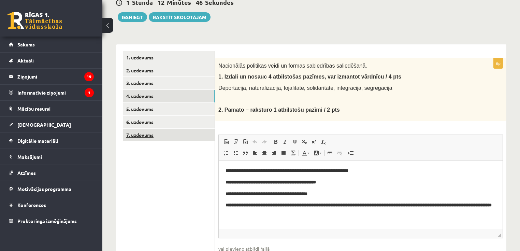
scroll to position [58, 0]
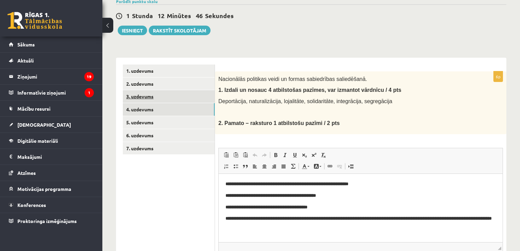
click at [159, 96] on link "3. uzdevums" at bounding box center [169, 96] width 92 height 13
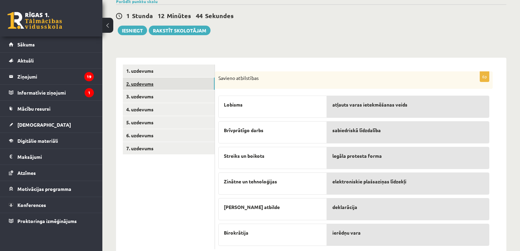
click at [156, 85] on link "2. uzdevums" at bounding box center [169, 84] width 92 height 13
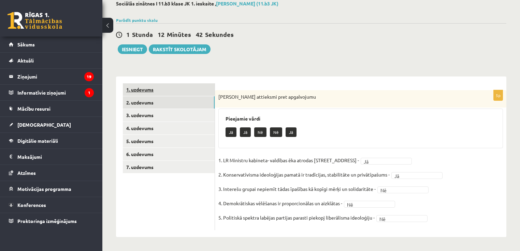
click at [155, 86] on link "1. uzdevums" at bounding box center [169, 89] width 92 height 13
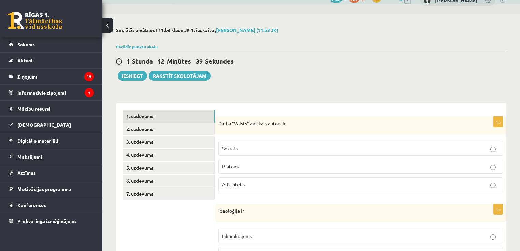
scroll to position [0, 0]
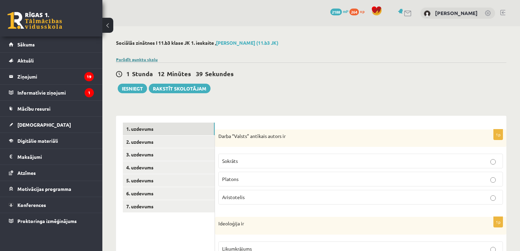
click at [136, 59] on link "Parādīt punktu skalu" at bounding box center [137, 59] width 42 height 5
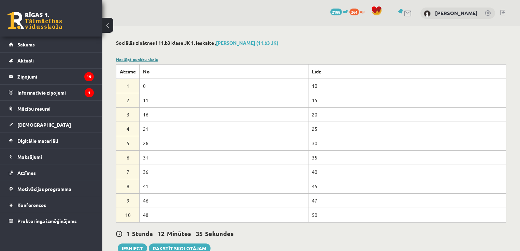
click at [128, 58] on link "Noslēpt punktu skalu" at bounding box center [137, 59] width 42 height 5
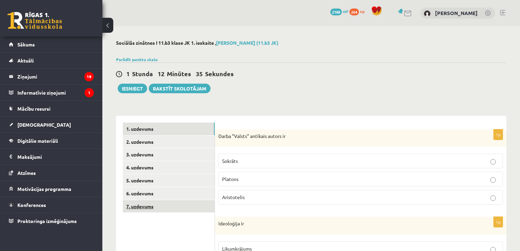
click at [148, 208] on link "7. uzdevums" at bounding box center [169, 206] width 92 height 13
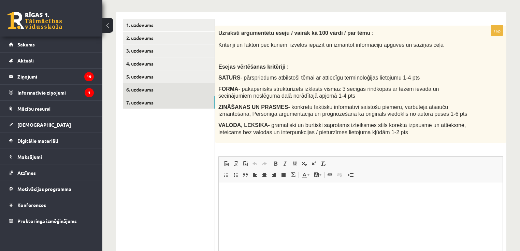
click at [135, 92] on link "6. uzdevums" at bounding box center [169, 89] width 92 height 13
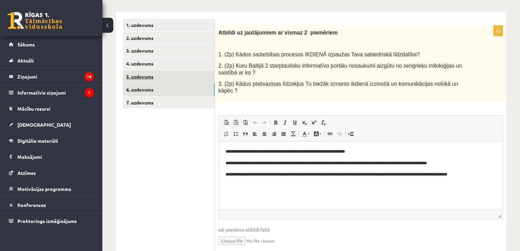
click at [161, 74] on link "5. uzdevums" at bounding box center [169, 76] width 92 height 13
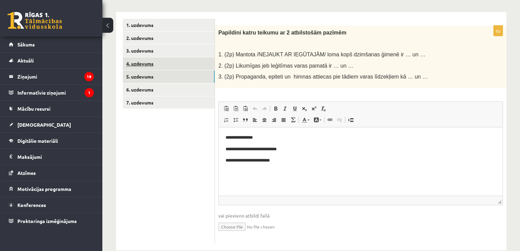
click at [148, 61] on link "4. uzdevums" at bounding box center [169, 63] width 92 height 13
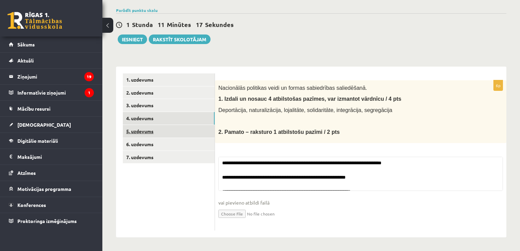
click at [147, 128] on link "5. uzdevums" at bounding box center [169, 131] width 92 height 13
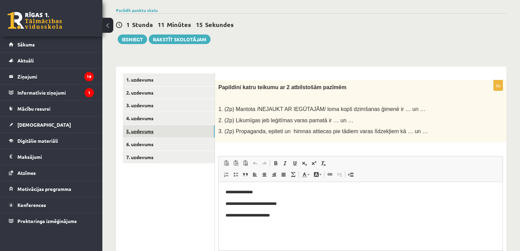
scroll to position [0, 0]
click at [150, 115] on link "4. uzdevums" at bounding box center [169, 118] width 92 height 13
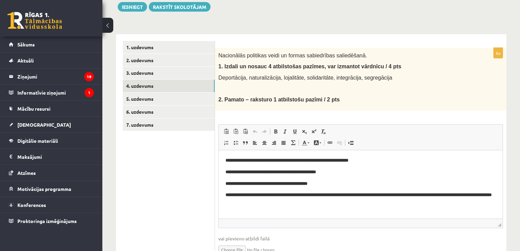
scroll to position [95, 0]
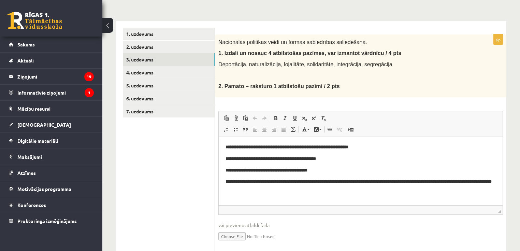
click at [152, 54] on link "3. uzdevums" at bounding box center [169, 59] width 92 height 13
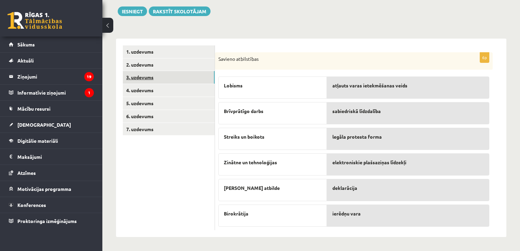
scroll to position [76, 0]
click at [150, 62] on link "2. uzdevums" at bounding box center [169, 65] width 92 height 13
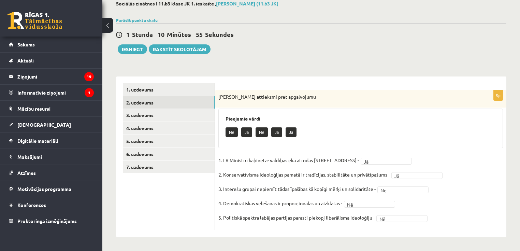
scroll to position [39, 0]
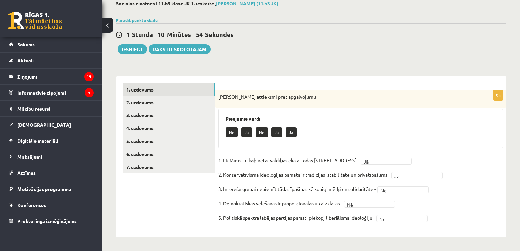
click at [165, 90] on link "1. uzdevums" at bounding box center [169, 89] width 92 height 13
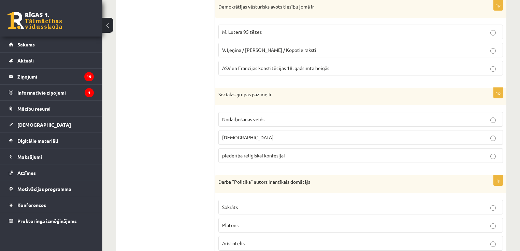
scroll to position [328, 0]
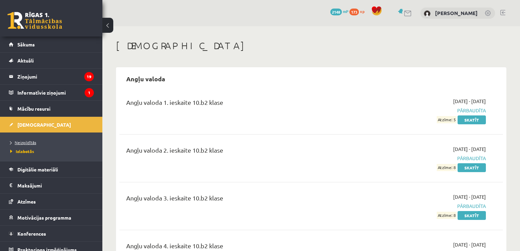
click at [23, 142] on span "Neizpildītās" at bounding box center [23, 142] width 26 height 5
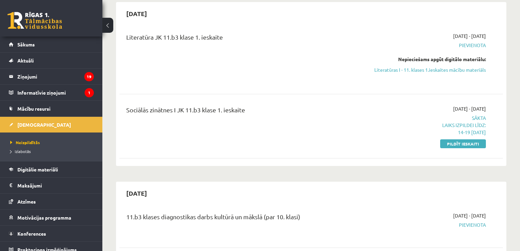
scroll to position [182, 0]
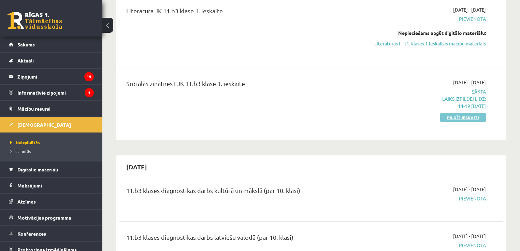
click at [458, 117] on link "Pildīt ieskaiti" at bounding box center [463, 117] width 46 height 9
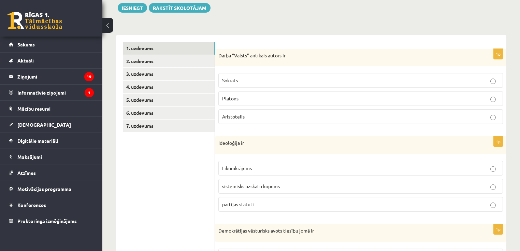
scroll to position [9, 0]
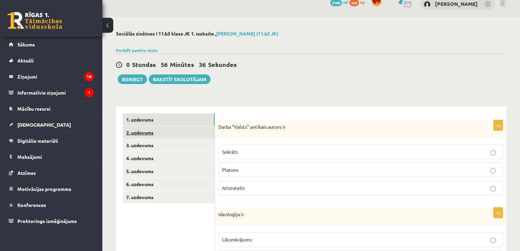
click at [171, 130] on link "2. uzdevums" at bounding box center [169, 132] width 92 height 13
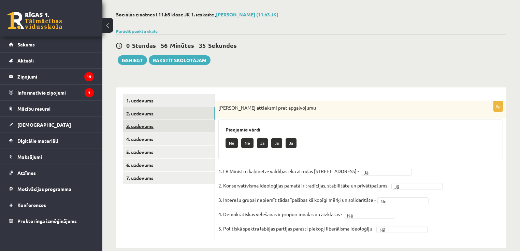
scroll to position [39, 0]
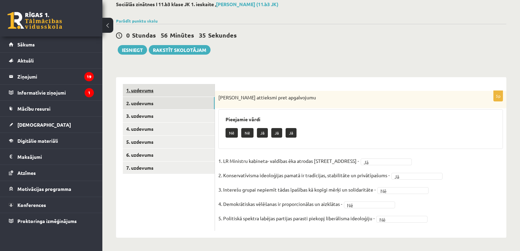
click at [153, 92] on link "1. uzdevums" at bounding box center [169, 90] width 92 height 13
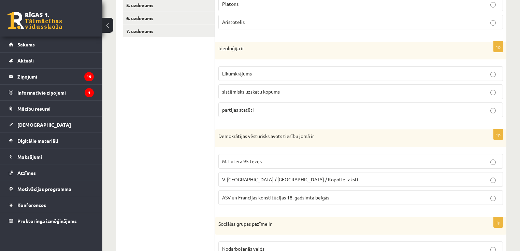
scroll to position [55, 0]
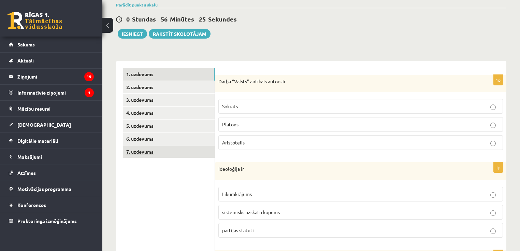
click at [138, 149] on link "7. uzdevums" at bounding box center [169, 151] width 92 height 13
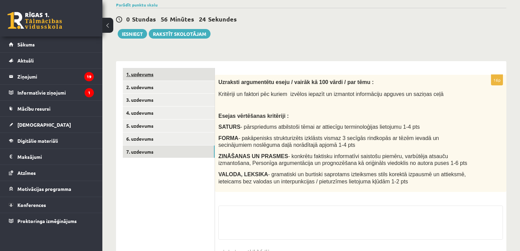
click at [152, 70] on link "1. uzdevums" at bounding box center [169, 74] width 92 height 13
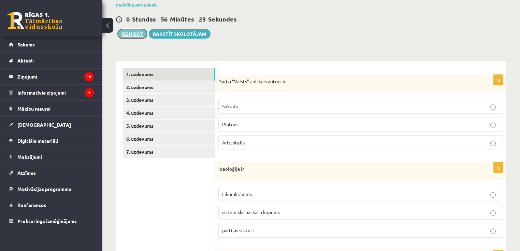
click at [132, 29] on button "Iesniegt" at bounding box center [132, 34] width 29 height 10
click at [167, 139] on link "6. uzdevums" at bounding box center [169, 138] width 92 height 13
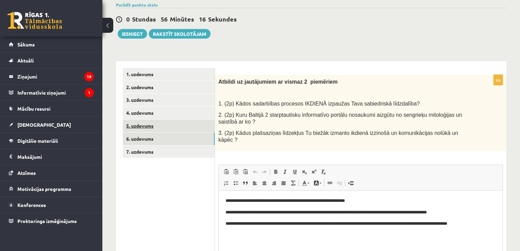
click at [148, 126] on link "5. uzdevums" at bounding box center [169, 126] width 92 height 13
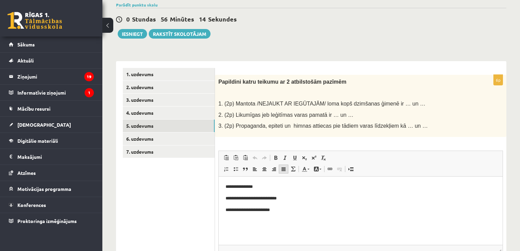
scroll to position [0, 0]
click at [154, 111] on link "4. uzdevums" at bounding box center [169, 113] width 92 height 13
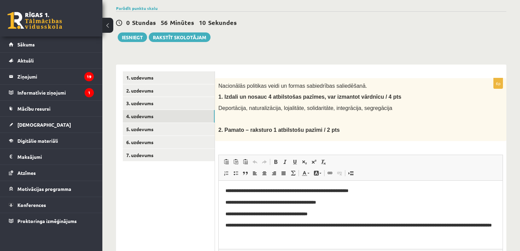
scroll to position [9, 0]
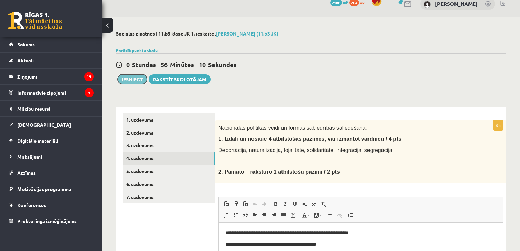
click at [136, 82] on button "Iesniegt" at bounding box center [132, 79] width 29 height 10
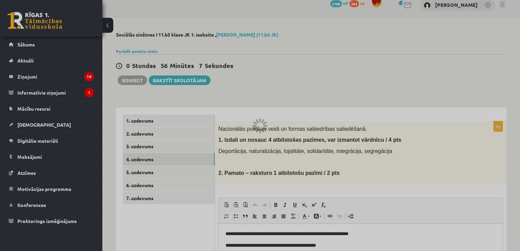
scroll to position [0, 0]
